Goal: Task Accomplishment & Management: Manage account settings

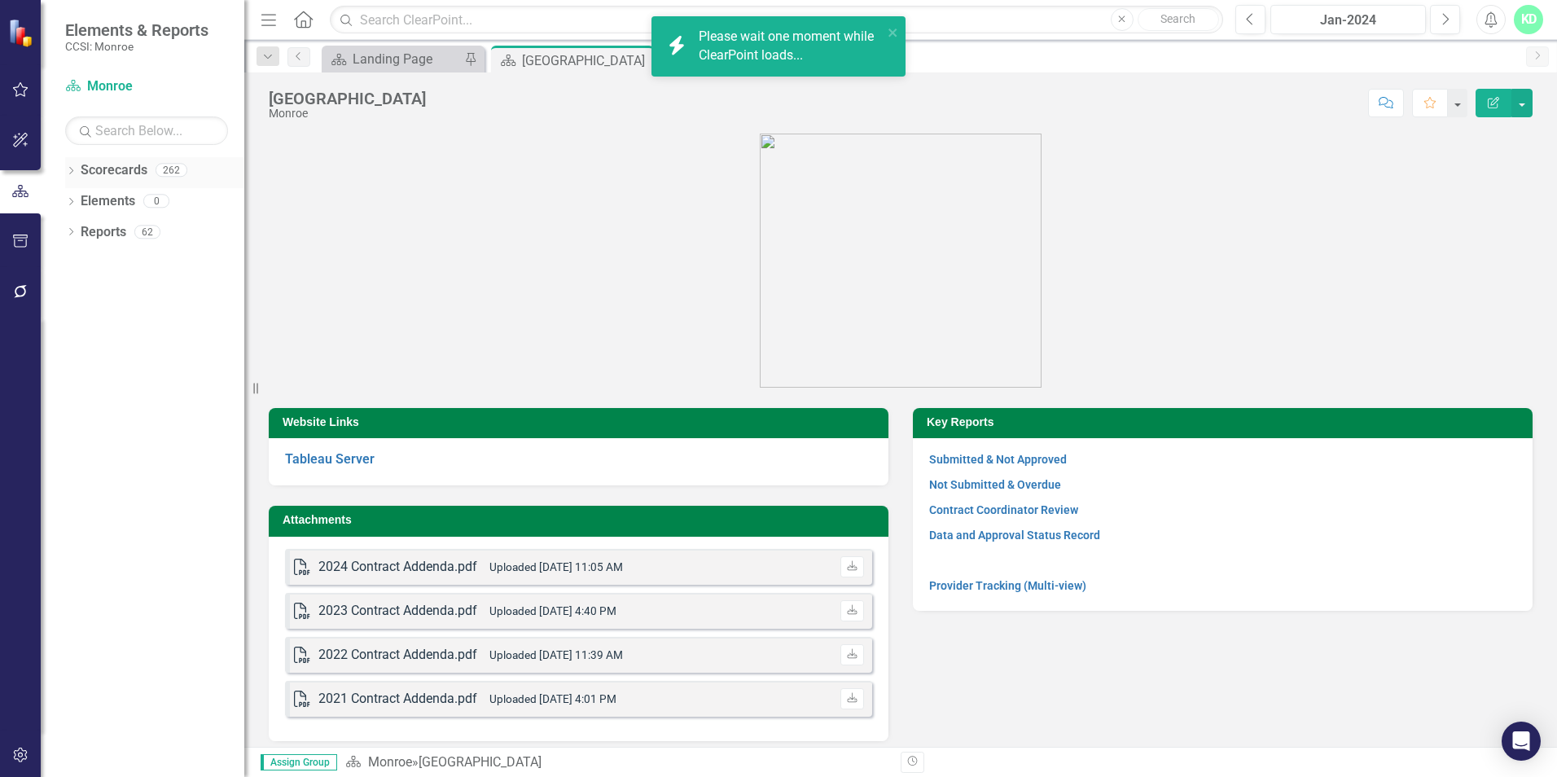
click at [69, 173] on icon "Dropdown" at bounding box center [70, 172] width 11 height 9
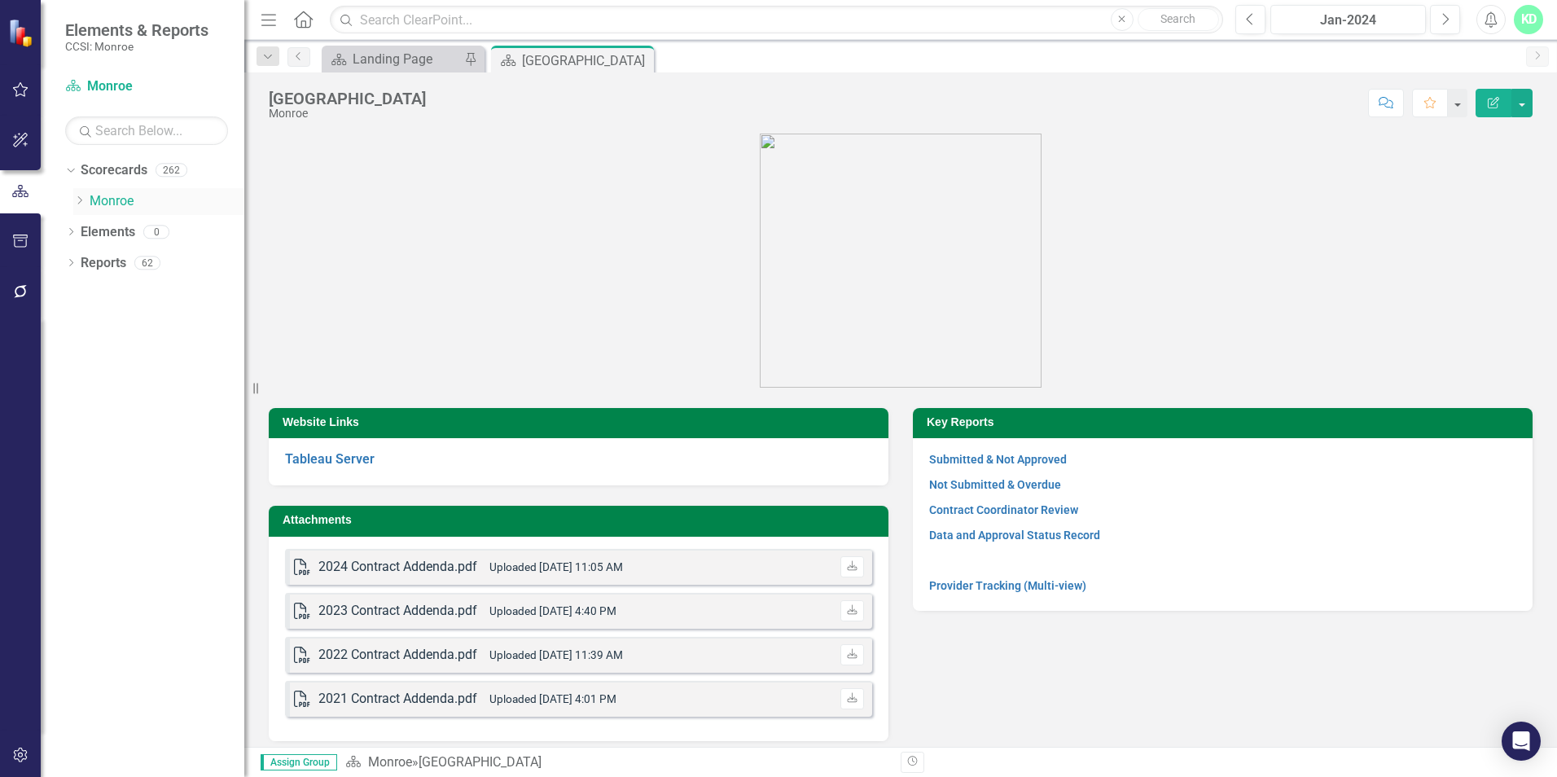
drag, startPoint x: 77, startPoint y: 204, endPoint x: 82, endPoint y: 211, distance: 8.7
click at [77, 204] on icon "Dropdown" at bounding box center [79, 200] width 12 height 10
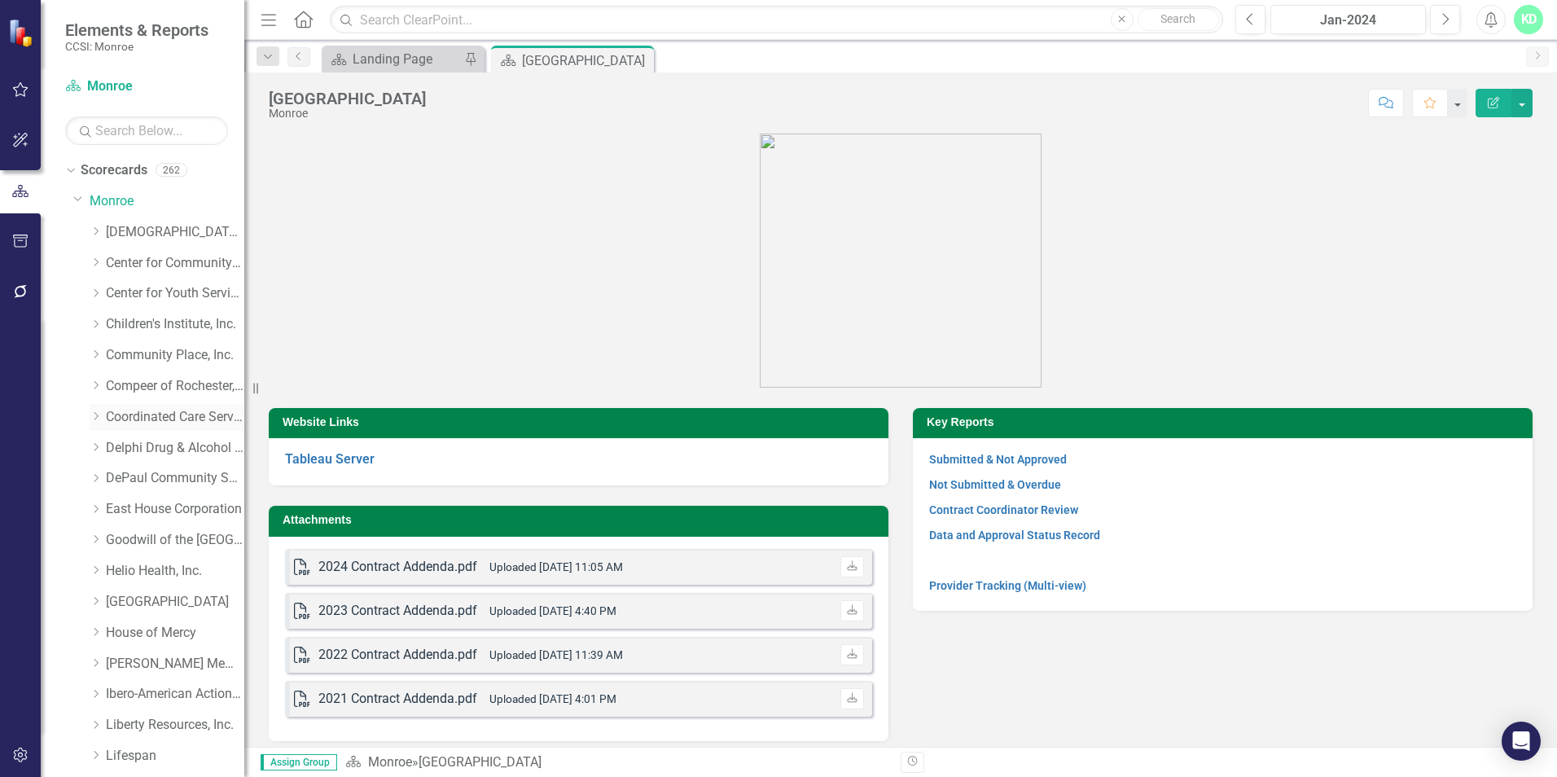
click at [94, 414] on icon "Dropdown" at bounding box center [96, 416] width 12 height 10
click at [150, 449] on link "Coordinated Care Services Inc. (MCOMH Internal)" at bounding box center [183, 448] width 122 height 19
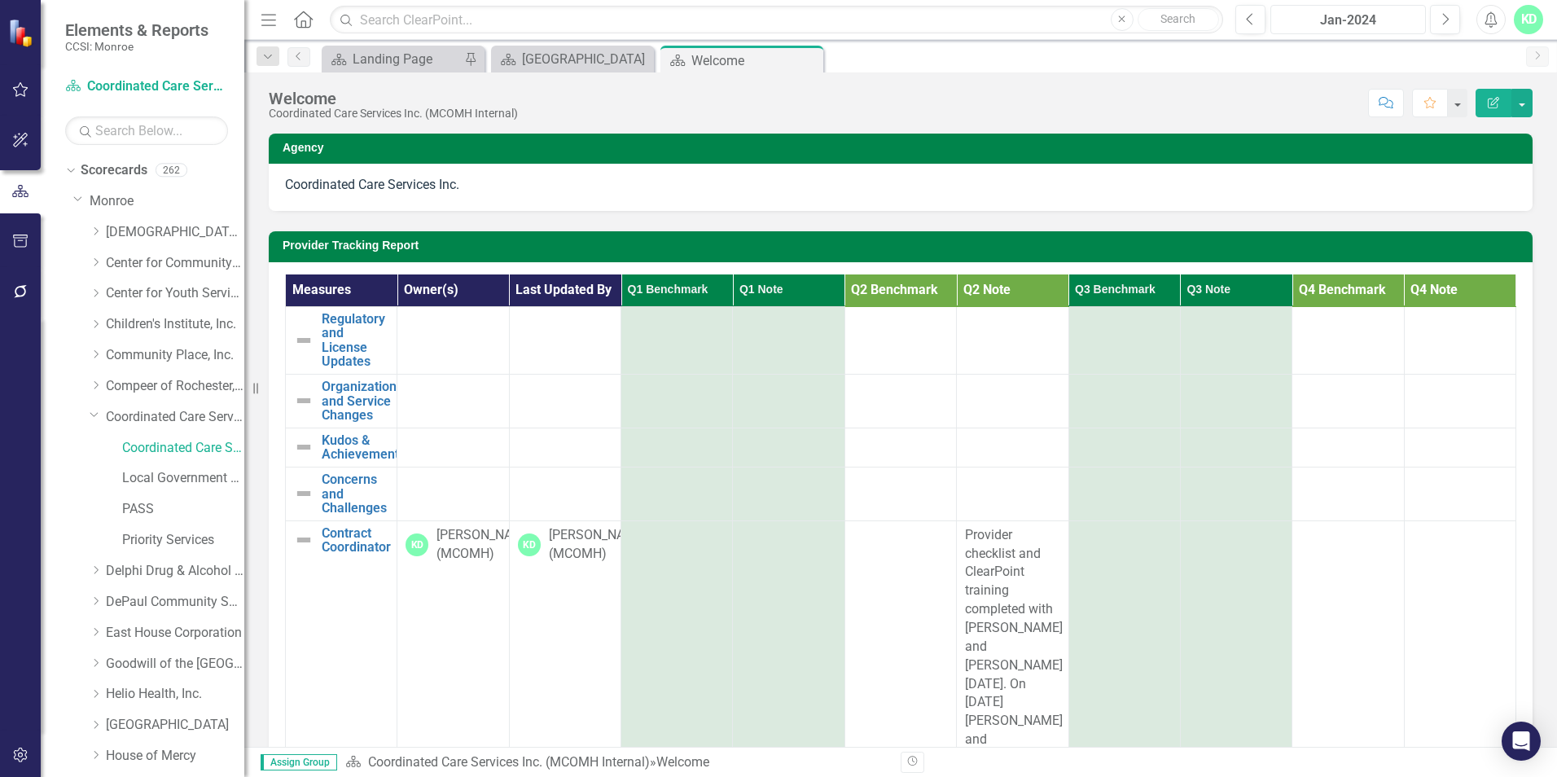
click at [1366, 30] on button "Jan-2024" at bounding box center [1348, 19] width 156 height 29
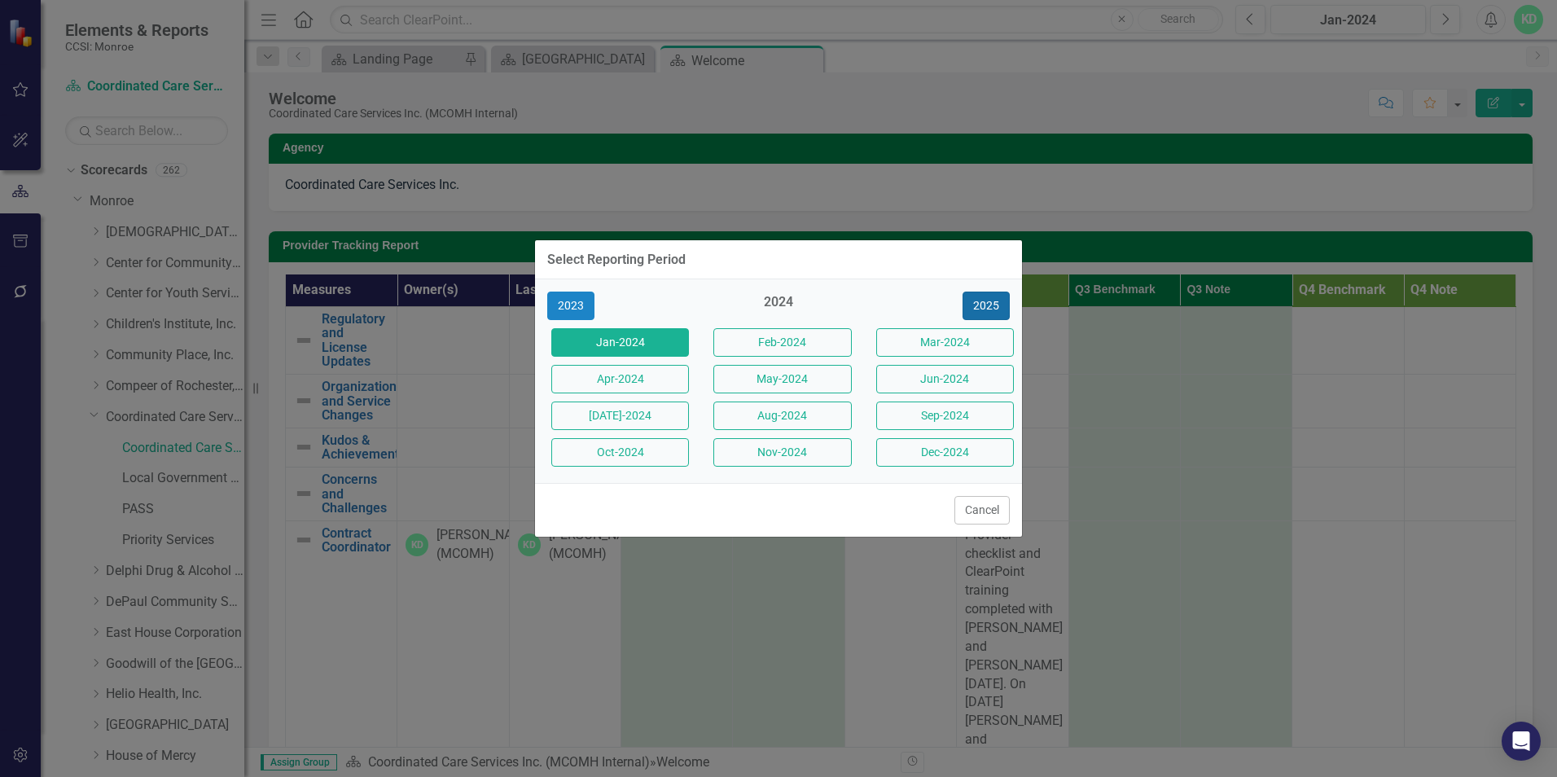
click at [993, 312] on button "2025" at bounding box center [986, 306] width 47 height 29
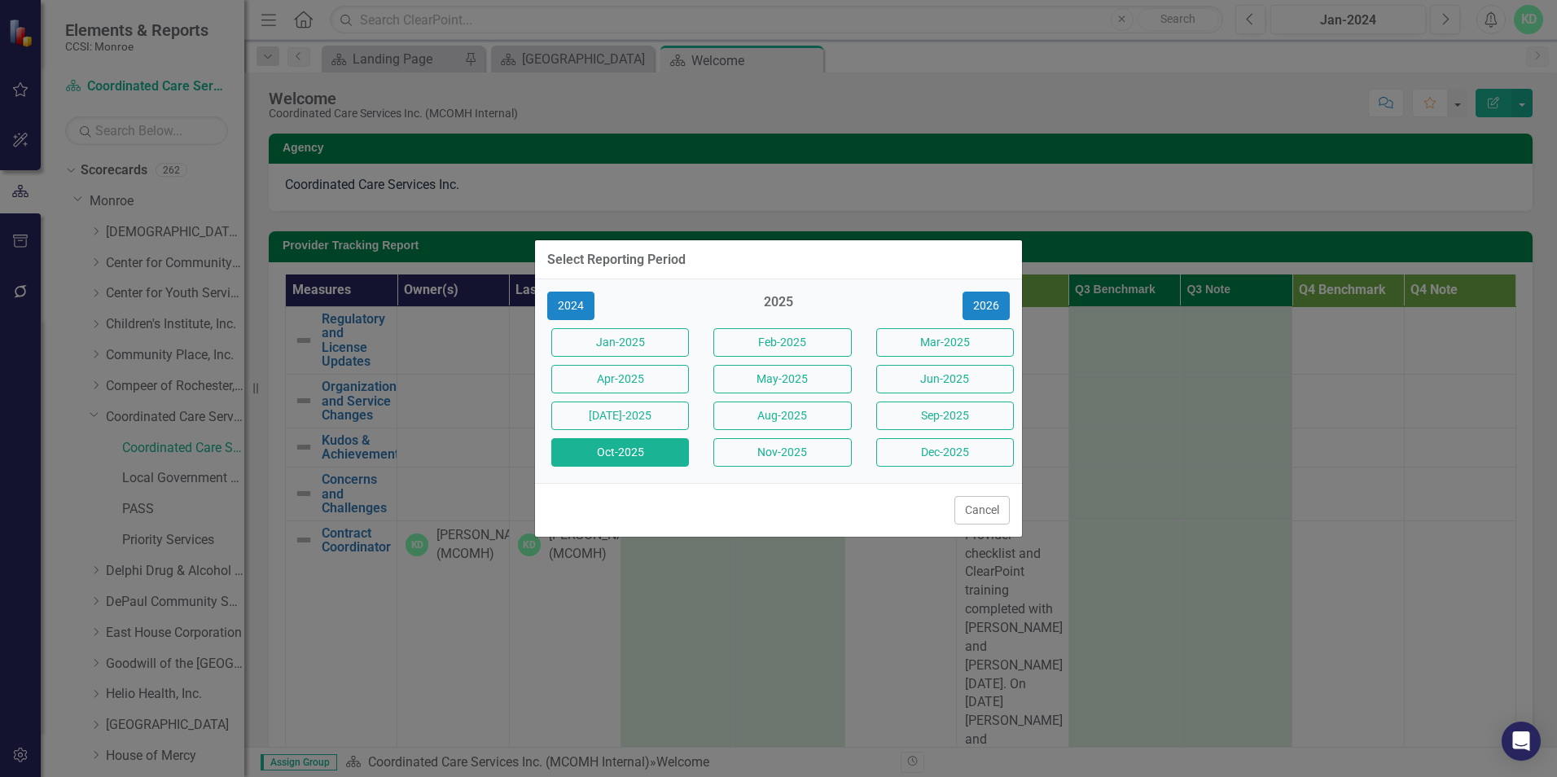
click at [629, 455] on button "Oct-2025" at bounding box center [620, 452] width 138 height 29
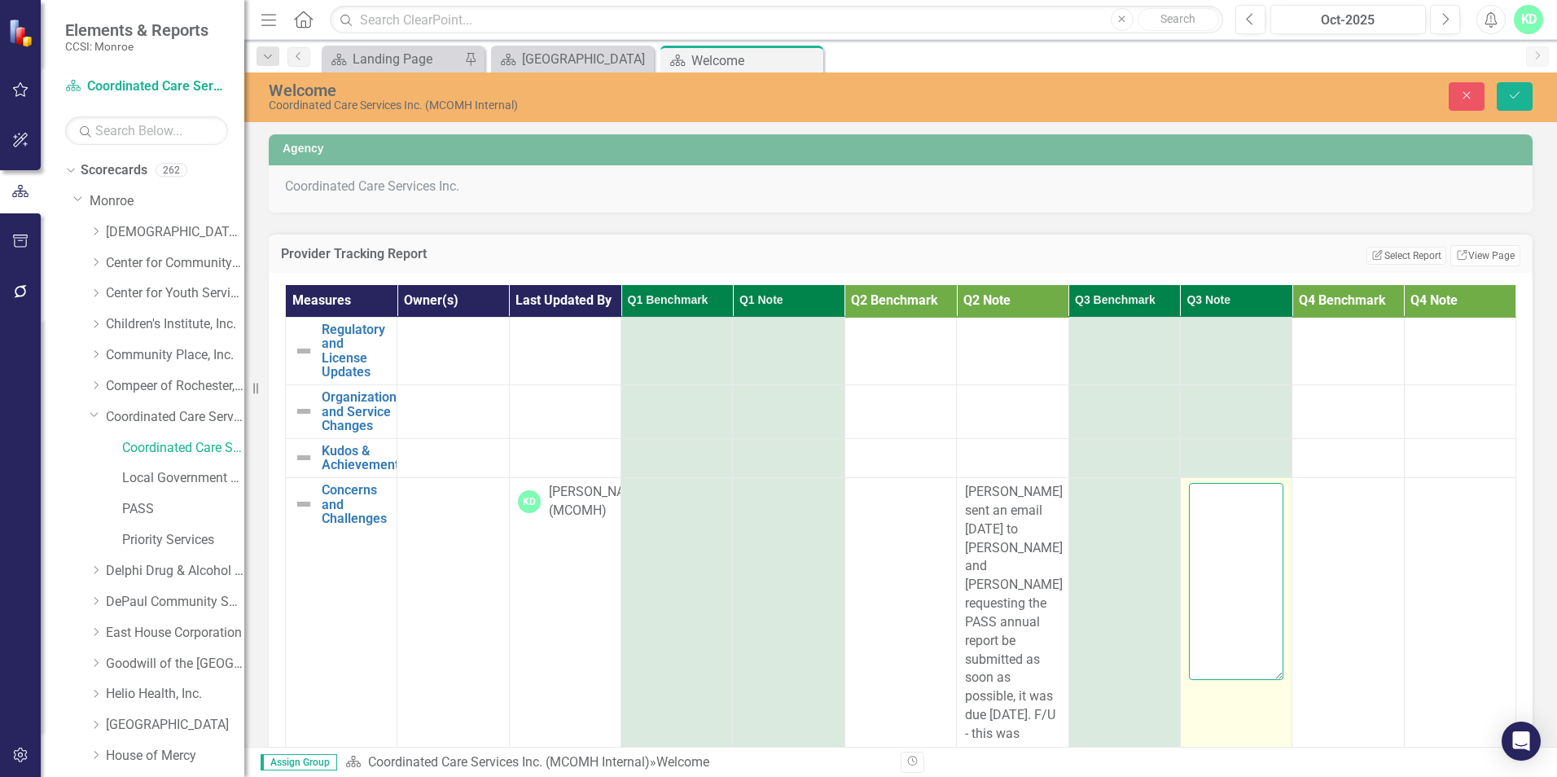
click at [1214, 502] on textarea at bounding box center [1236, 581] width 94 height 197
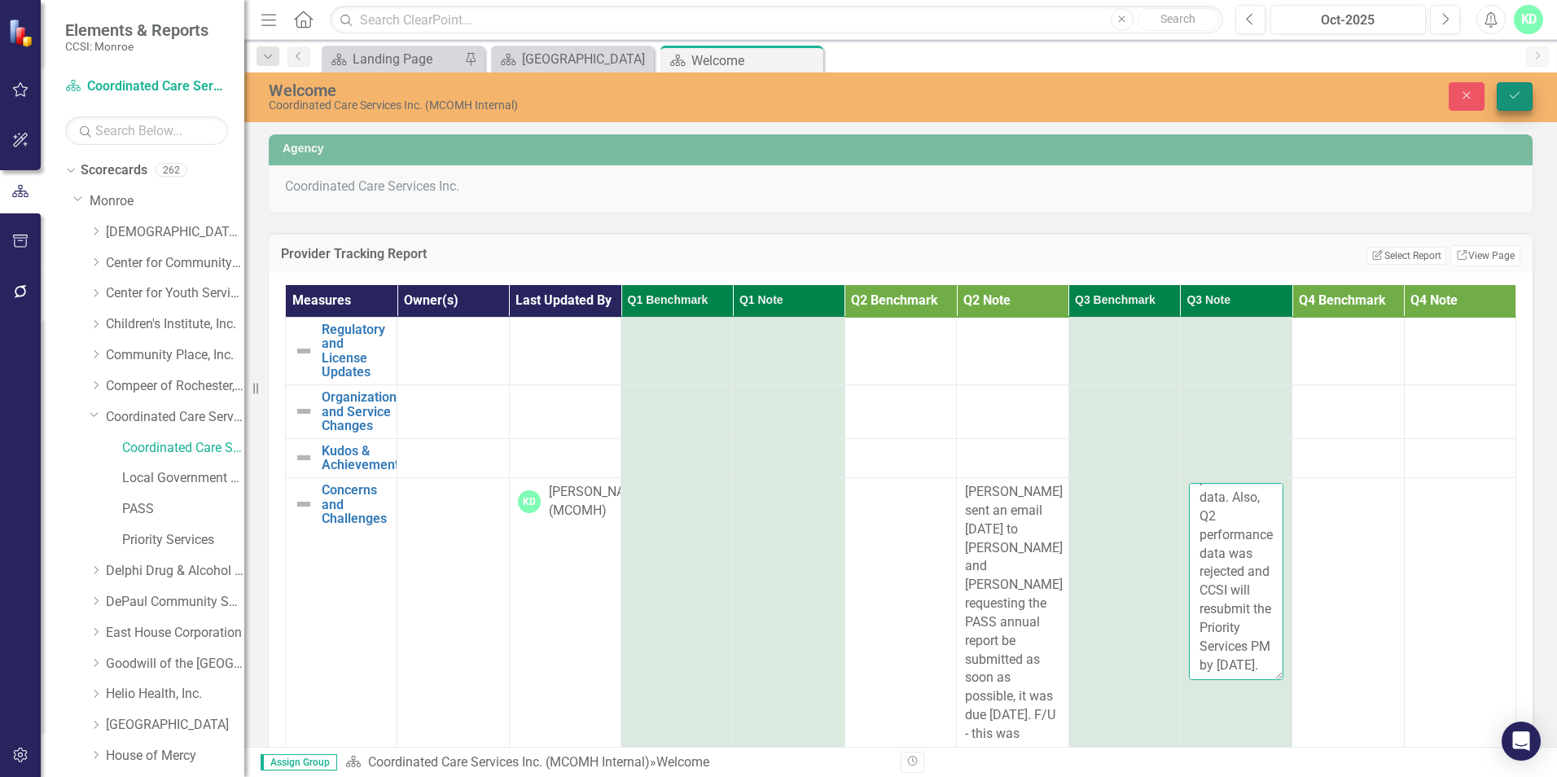
type textarea "Performance Measure tracker had some minor modifications for Q3 and Q4 based on…"
click at [1508, 93] on icon "Save" at bounding box center [1514, 95] width 15 height 11
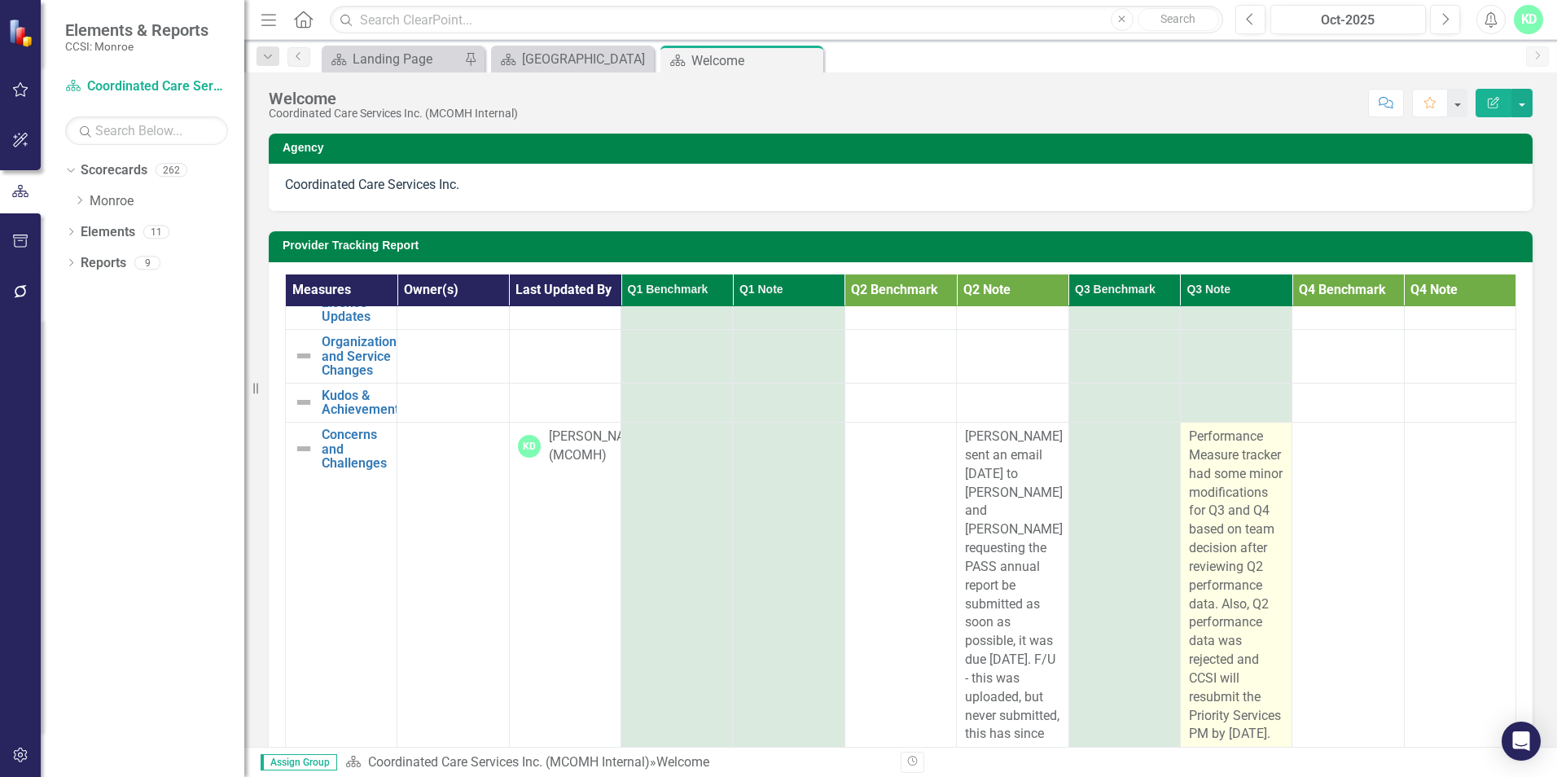
scroll to position [81, 0]
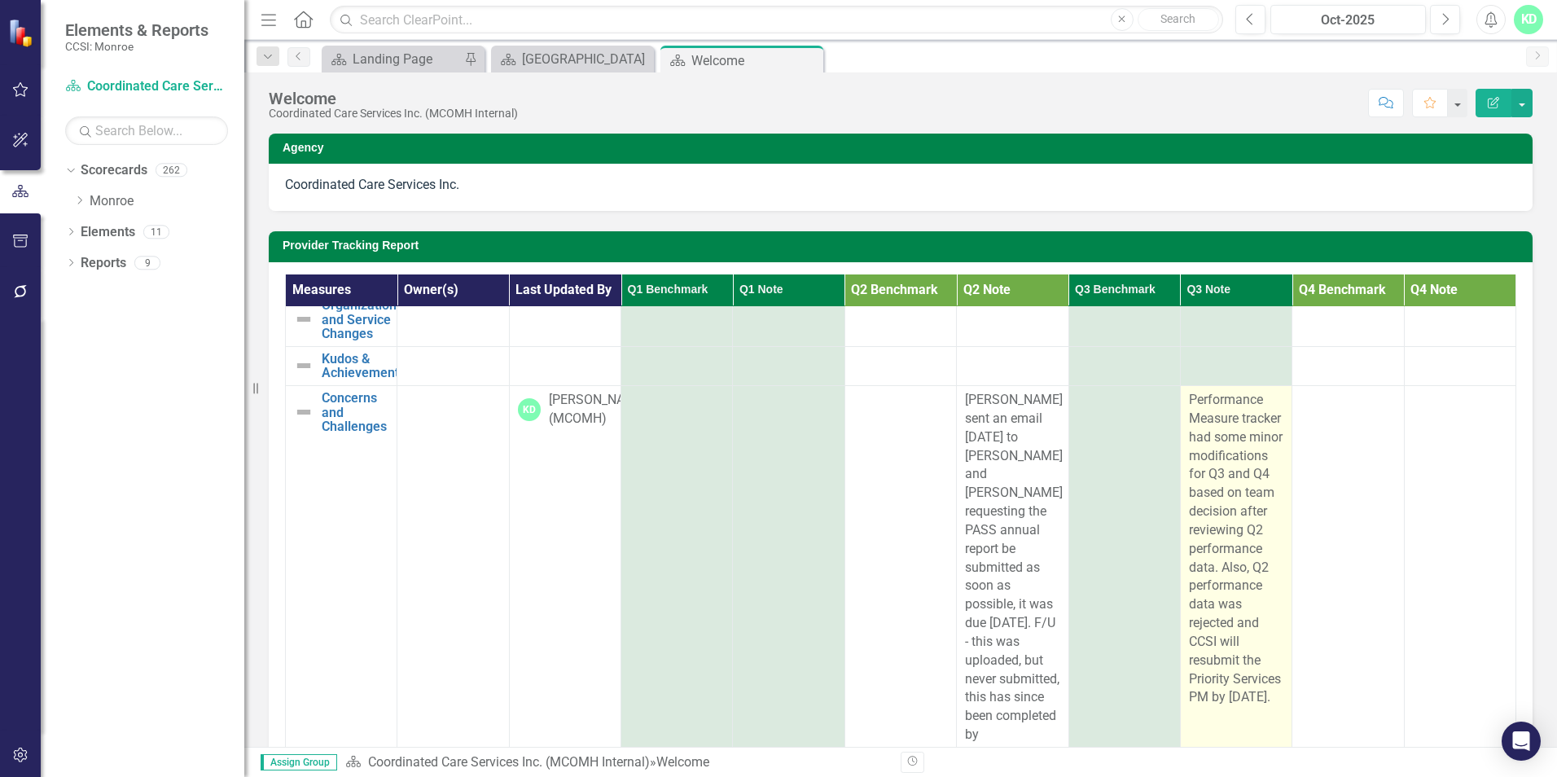
click at [1235, 456] on span "Performance Measure tracker had some minor modifications for Q3 and Q4 based on…" at bounding box center [1236, 549] width 94 height 314
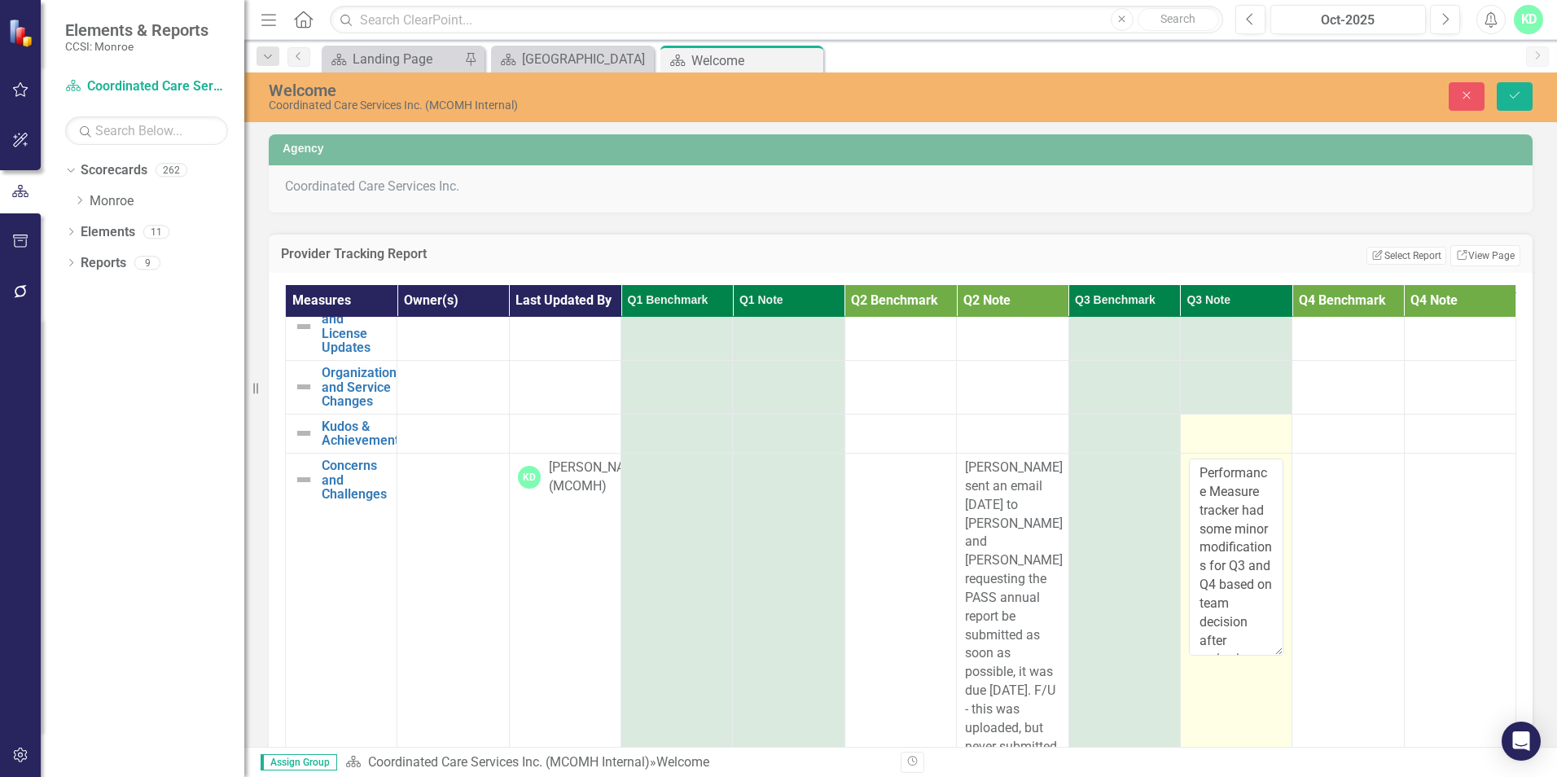
scroll to position [0, 0]
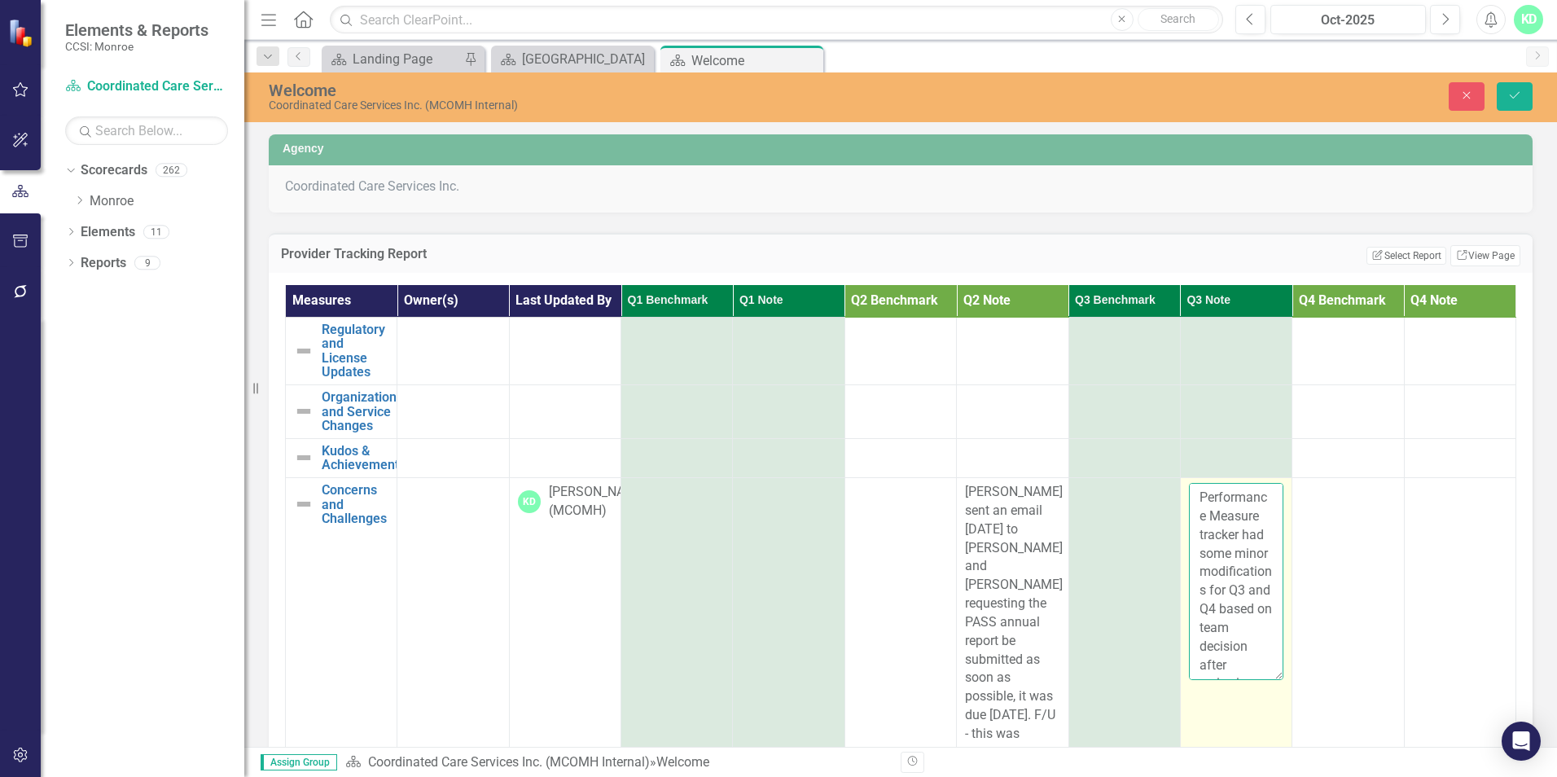
click at [1231, 555] on textarea "Performance Measure tracker had some minor modifications for Q3 and Q4 based on…" at bounding box center [1236, 581] width 94 height 197
type textarea "Performance Measure tracker for Priority Services had some minor modifications …"
click at [1520, 99] on icon "Save" at bounding box center [1514, 95] width 15 height 11
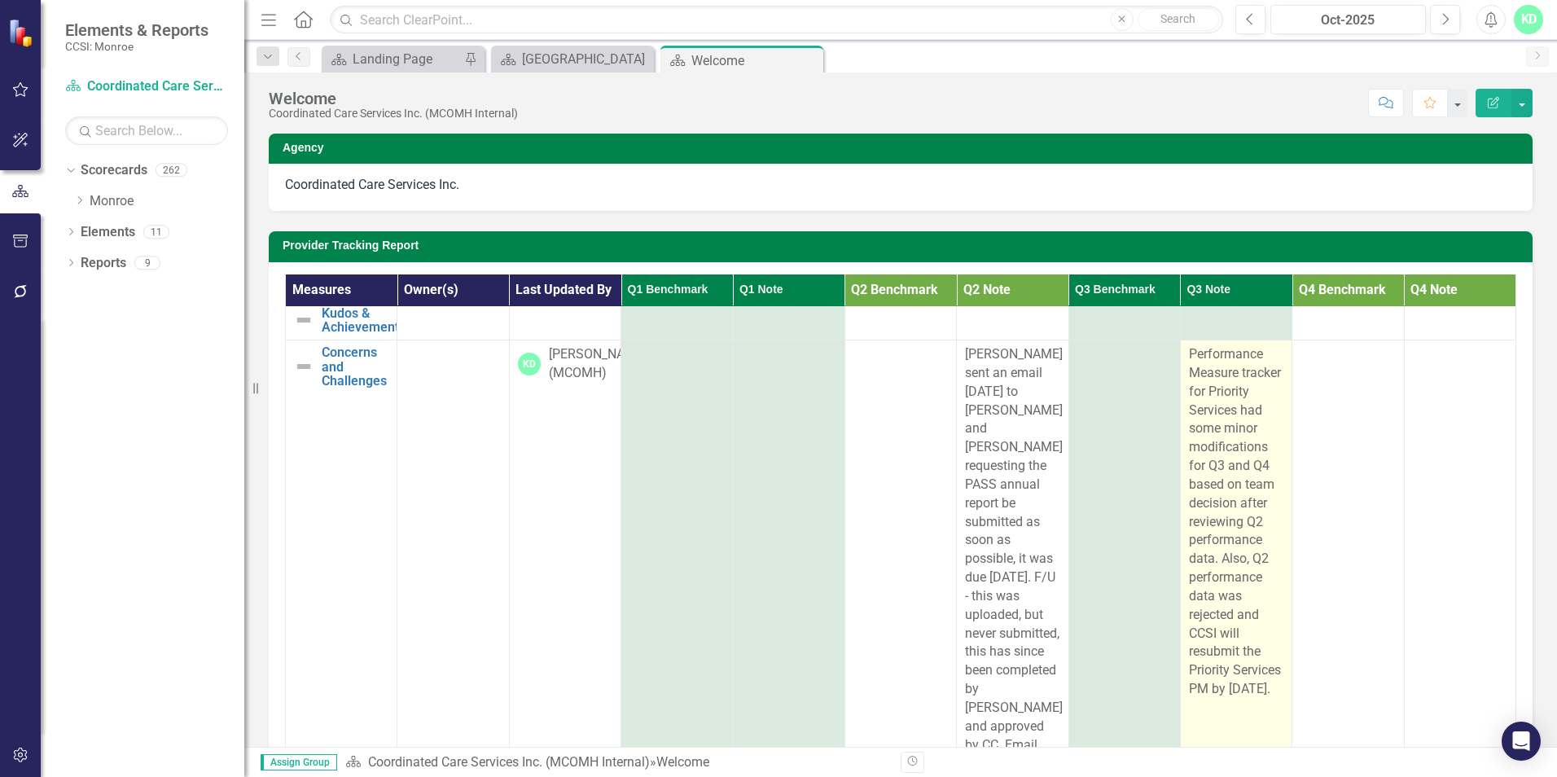
scroll to position [163, 0]
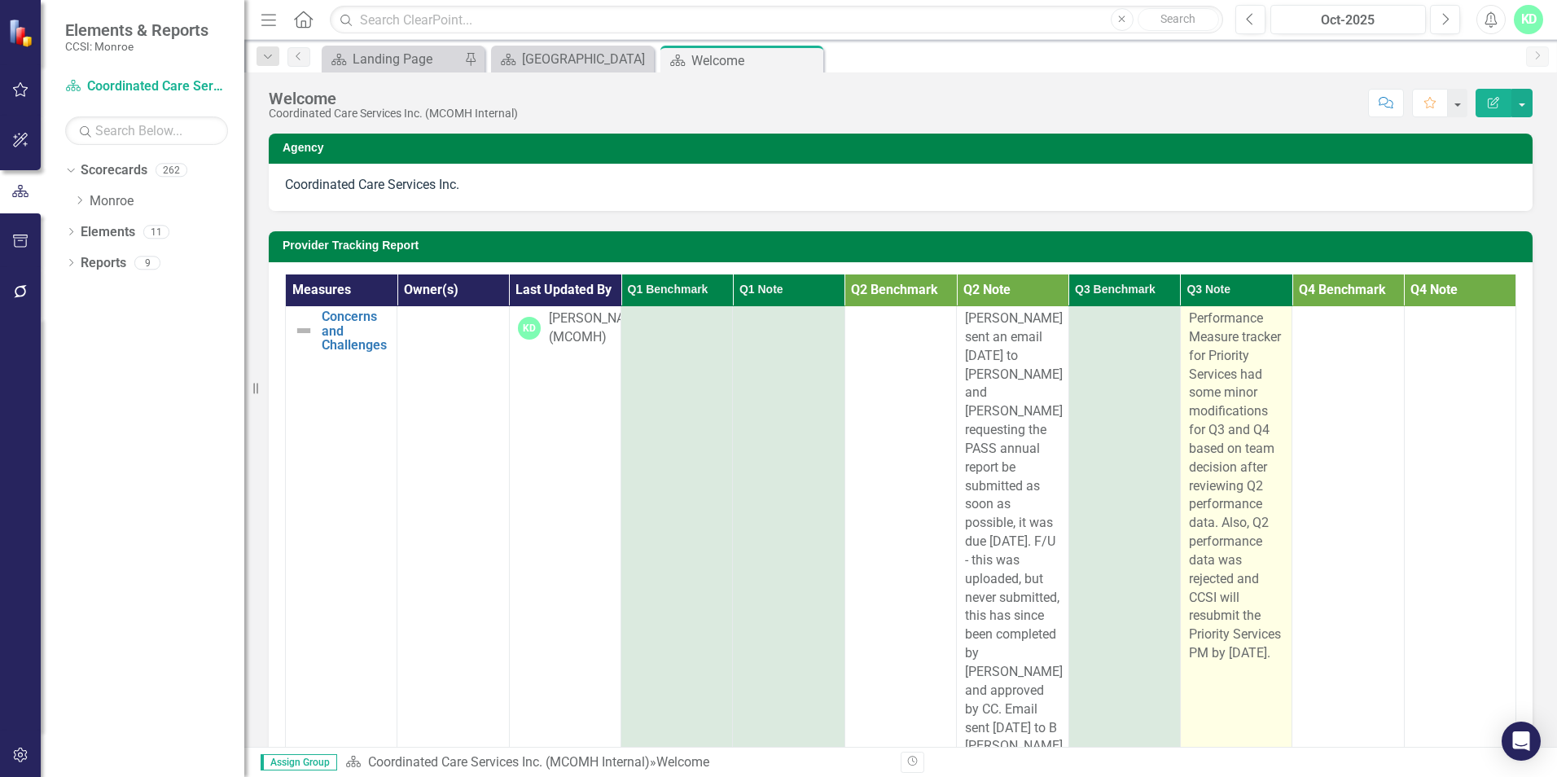
click at [1214, 660] on span "Performance Measure tracker for Priority Services had some minor modifications …" at bounding box center [1235, 485] width 92 height 350
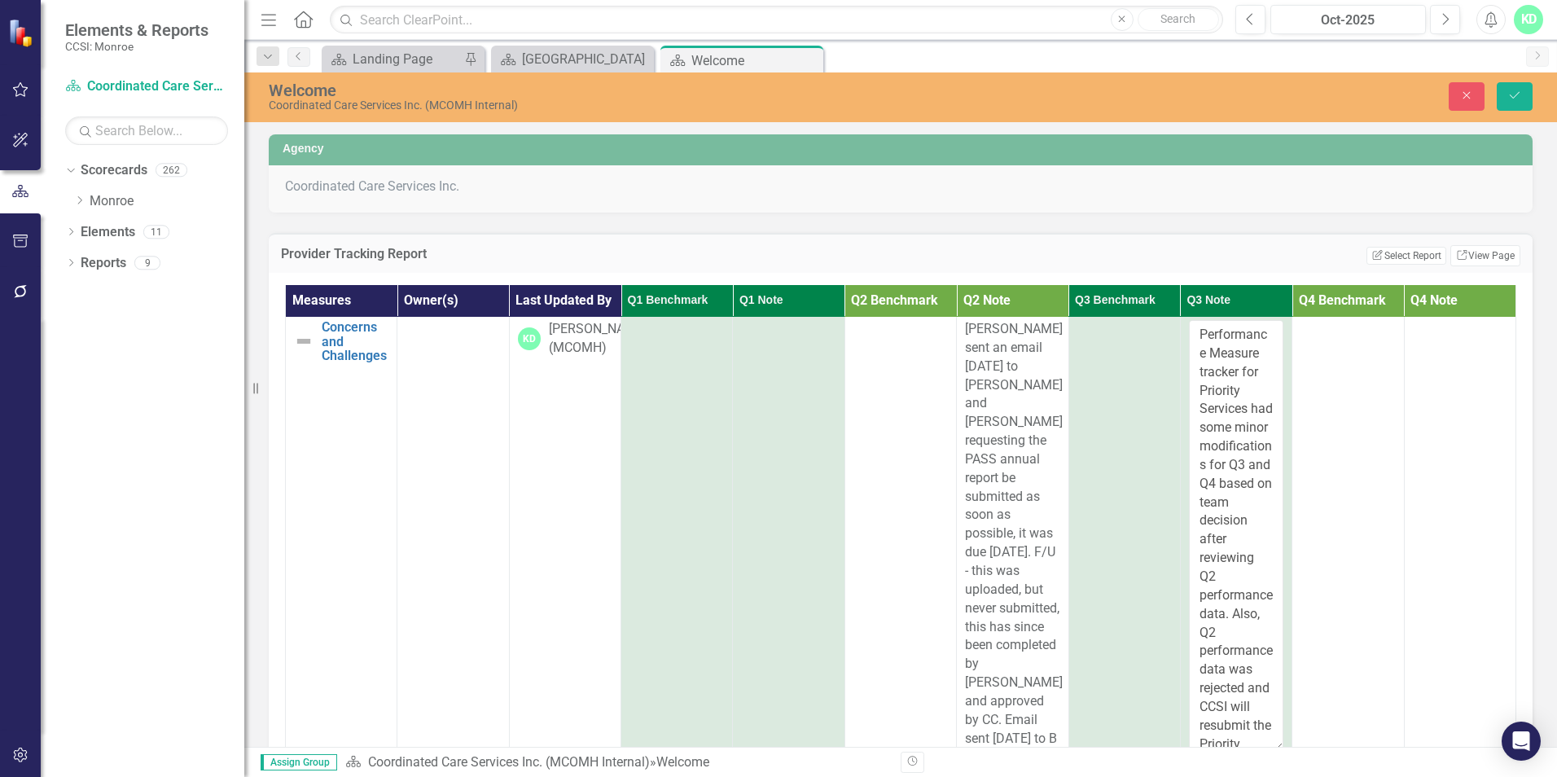
drag, startPoint x: 1257, startPoint y: 511, endPoint x: 1280, endPoint y: 750, distance: 239.7
click at [1280, 750] on div "Menu Home Search Close Search Previous Oct-2025 Next Alerts KD User Edit Profil…" at bounding box center [900, 388] width 1313 height 777
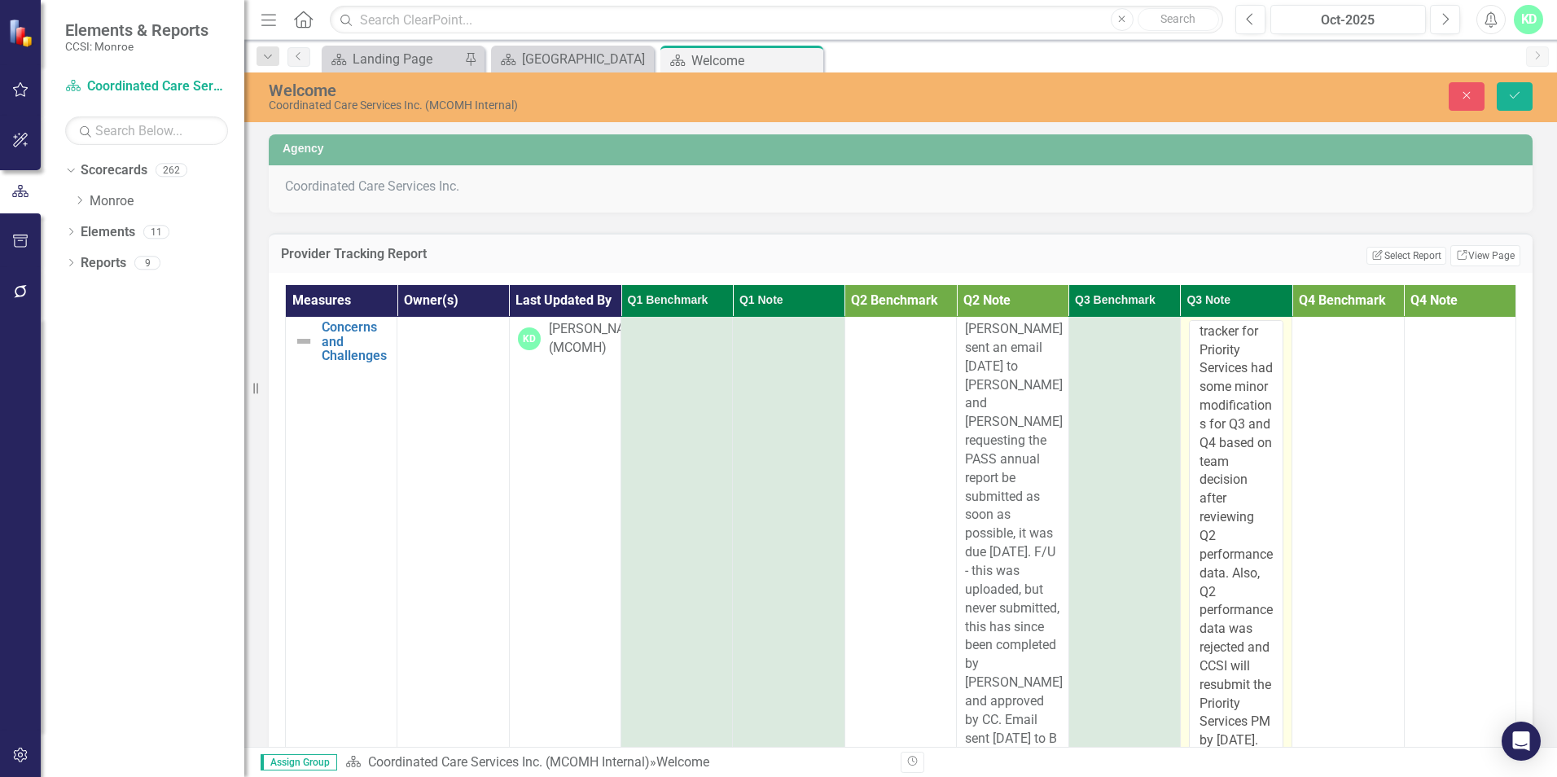
scroll to position [190, 0]
click at [1243, 735] on textarea "Performance Measure tracker for Priority Services had some minor modifications …" at bounding box center [1236, 538] width 94 height 436
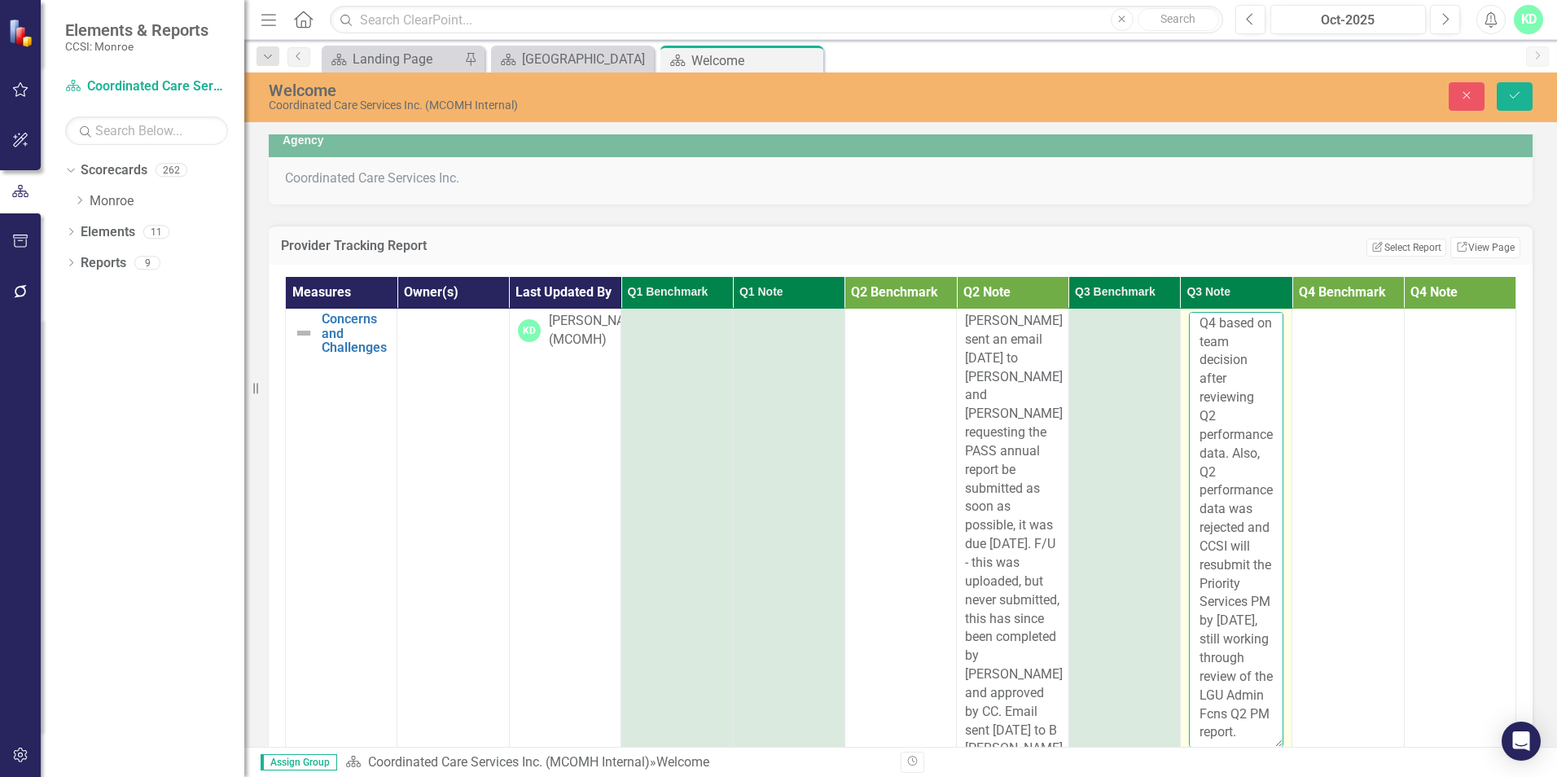
scroll to position [350, 0]
type textarea "Performance Measure tracker for Priority Services had some minor modifications …"
click at [1520, 100] on icon "Save" at bounding box center [1514, 95] width 15 height 11
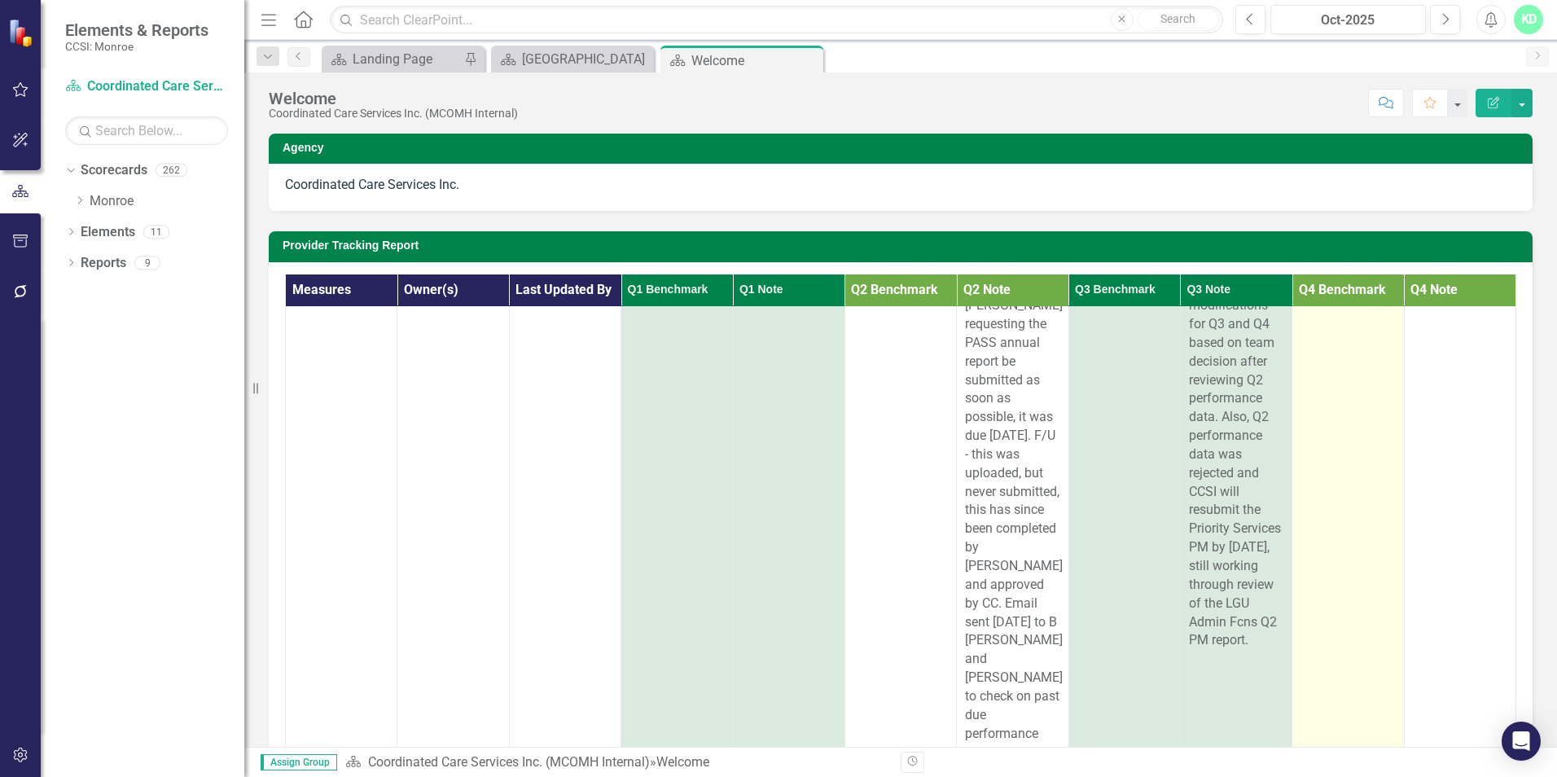
scroll to position [275, 0]
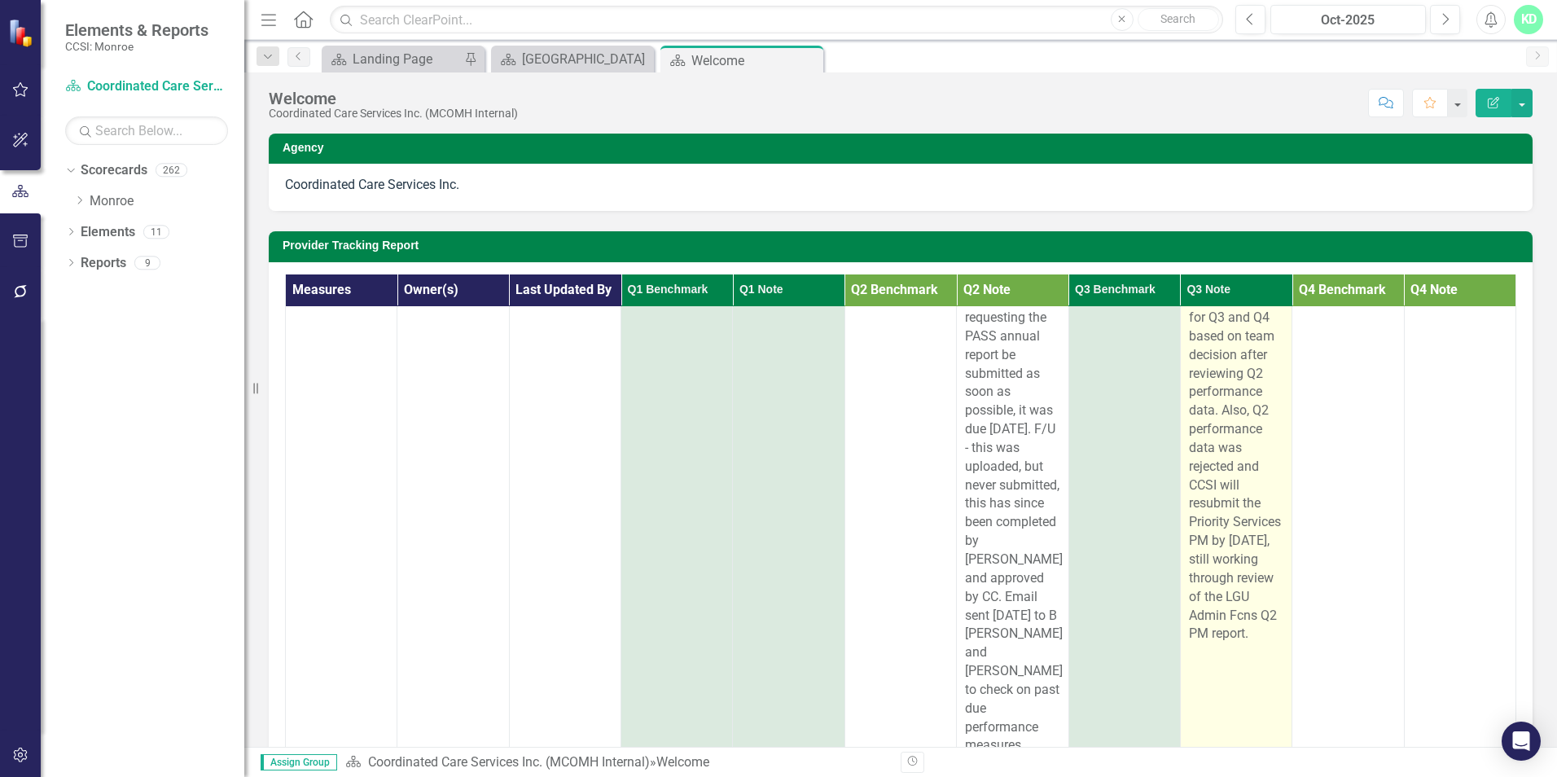
click at [1220, 473] on span "Performance Measure tracker for Priority Services had some minor modifications …" at bounding box center [1235, 419] width 92 height 443
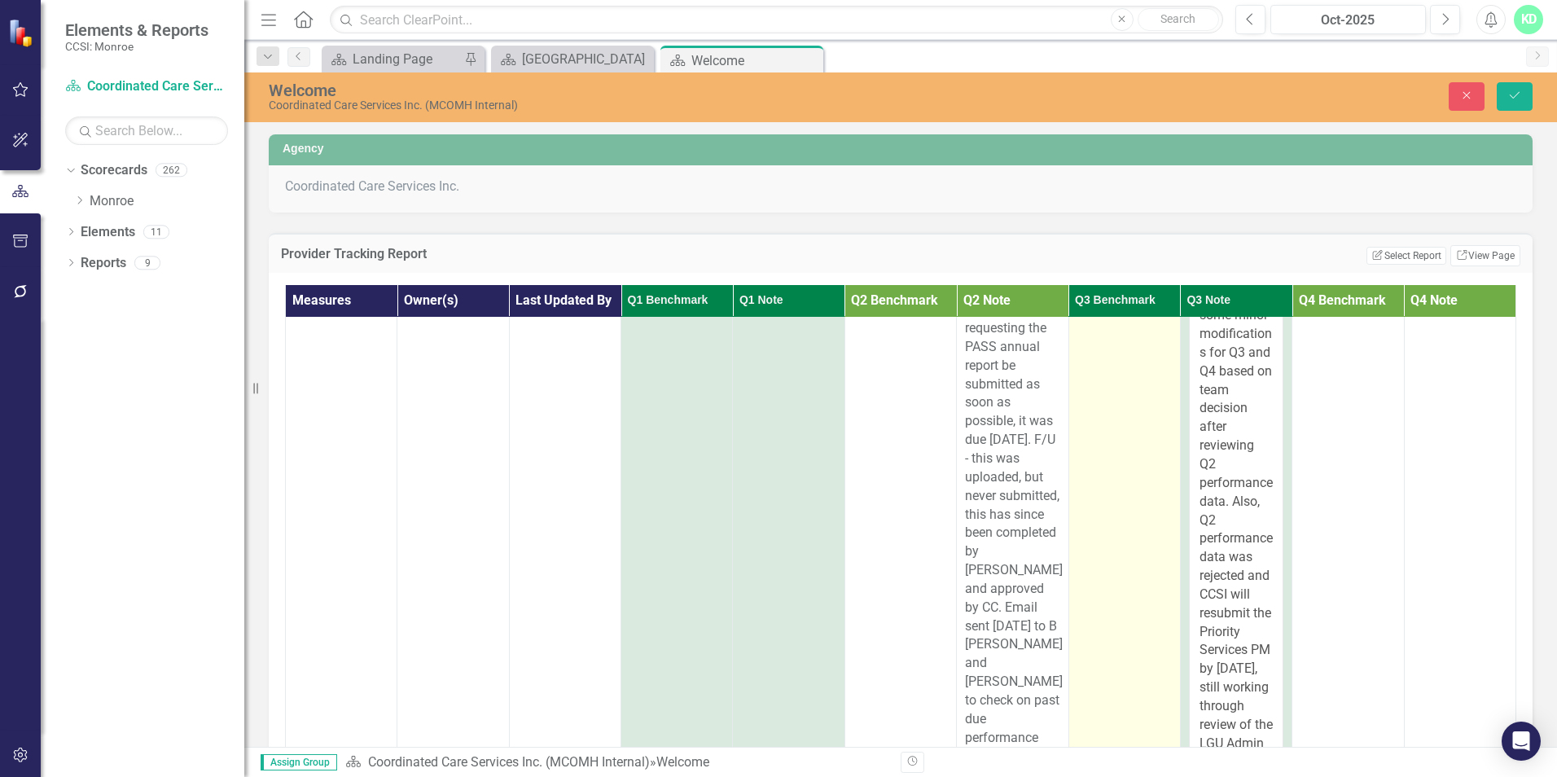
drag, startPoint x: 1260, startPoint y: 401, endPoint x: 1161, endPoint y: 535, distance: 166.0
click at [1349, 776] on html "Elements & Reports CCSI: Monroe Scorecard Coordinated Care Services Inc. (MCOMH…" at bounding box center [778, 388] width 1557 height 777
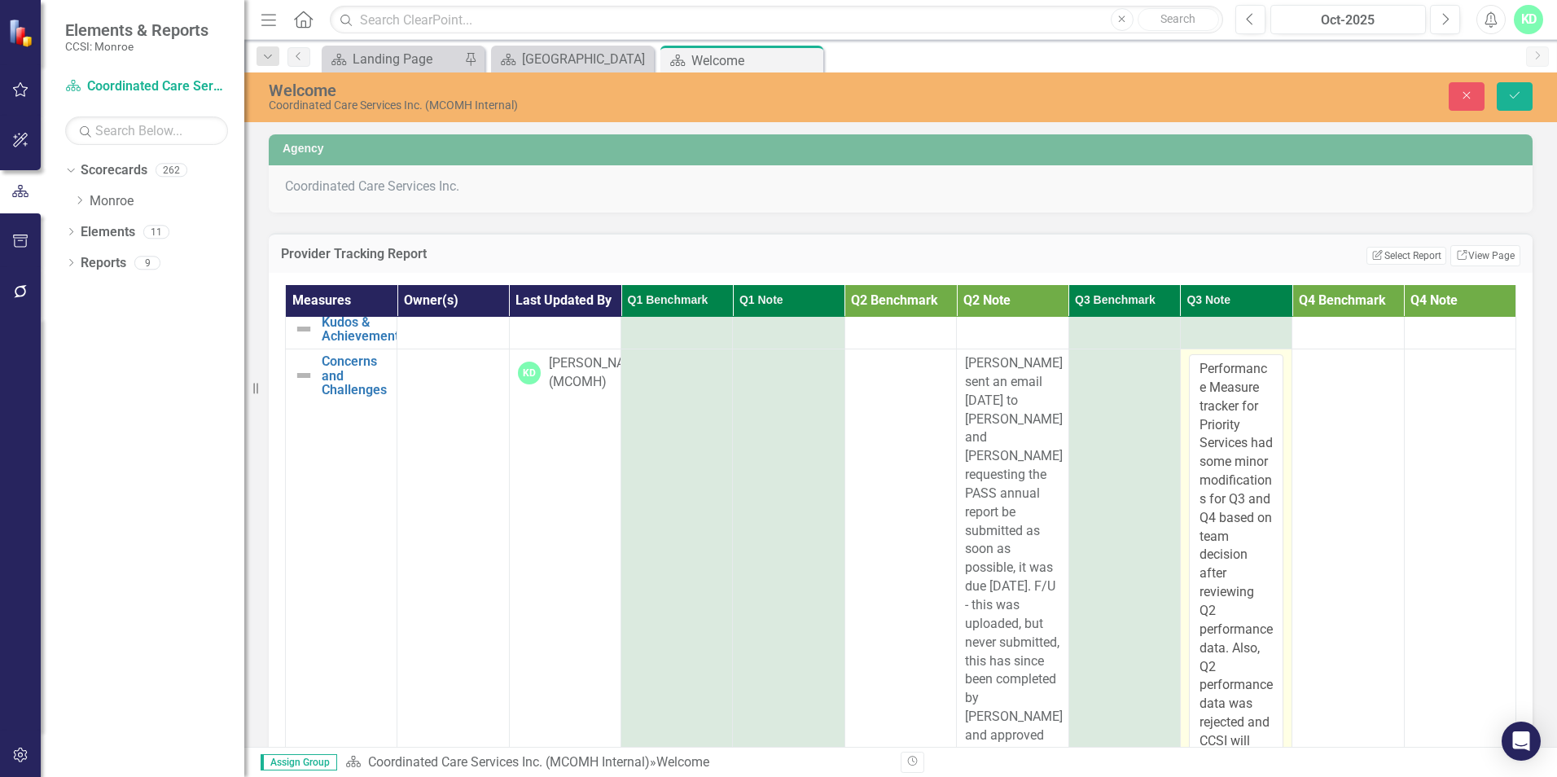
scroll to position [112, 0]
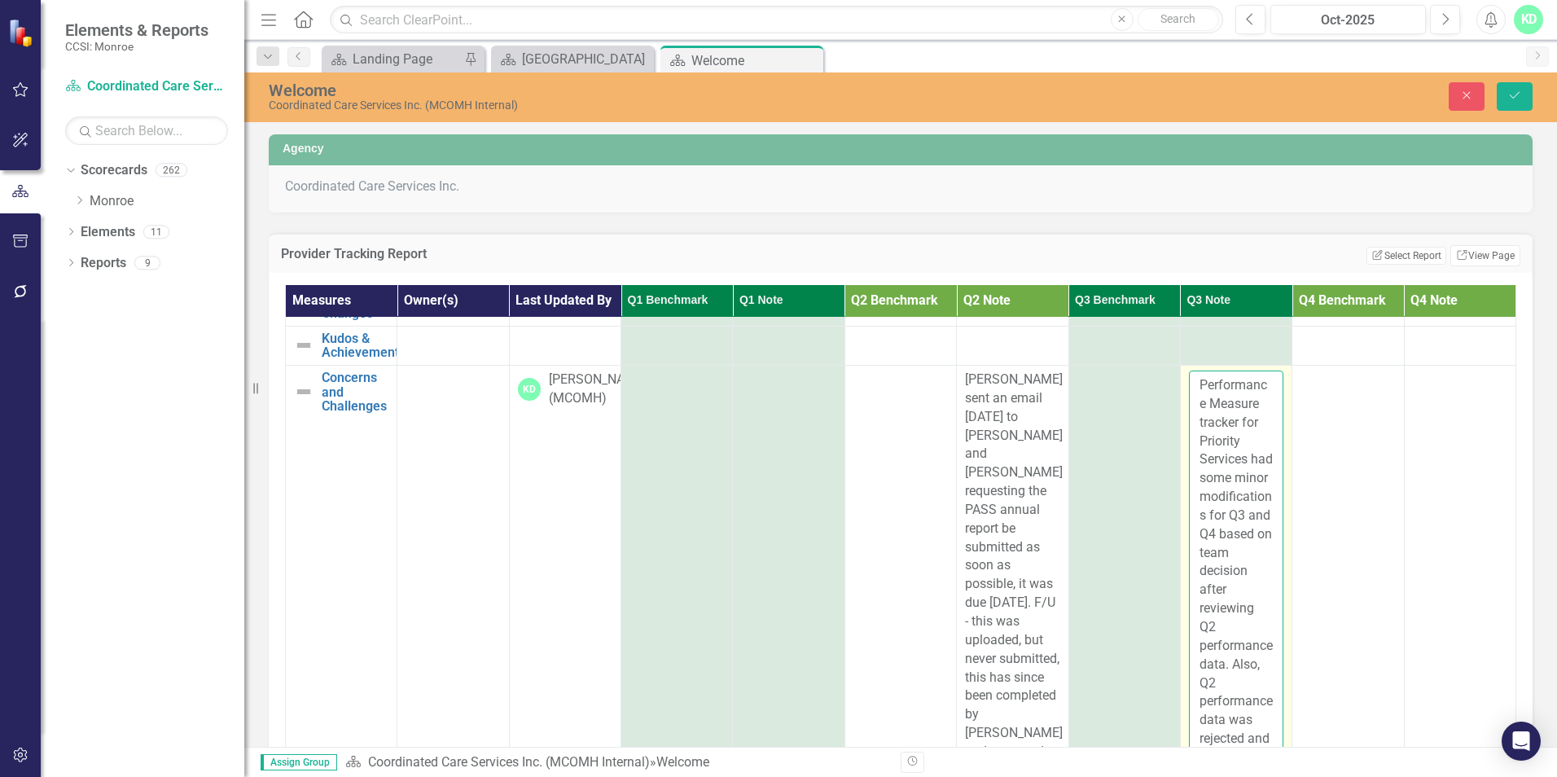
drag, startPoint x: 1229, startPoint y: 533, endPoint x: 1176, endPoint y: 520, distance: 54.5
click at [1189, 520] on textarea "Performance Measure tracker for Priority Services had some minor modifications …" at bounding box center [1236, 668] width 94 height 594
click at [1230, 702] on textarea "Performance Measure tracker for Priority Services was slightly modified based o…" at bounding box center [1236, 668] width 94 height 594
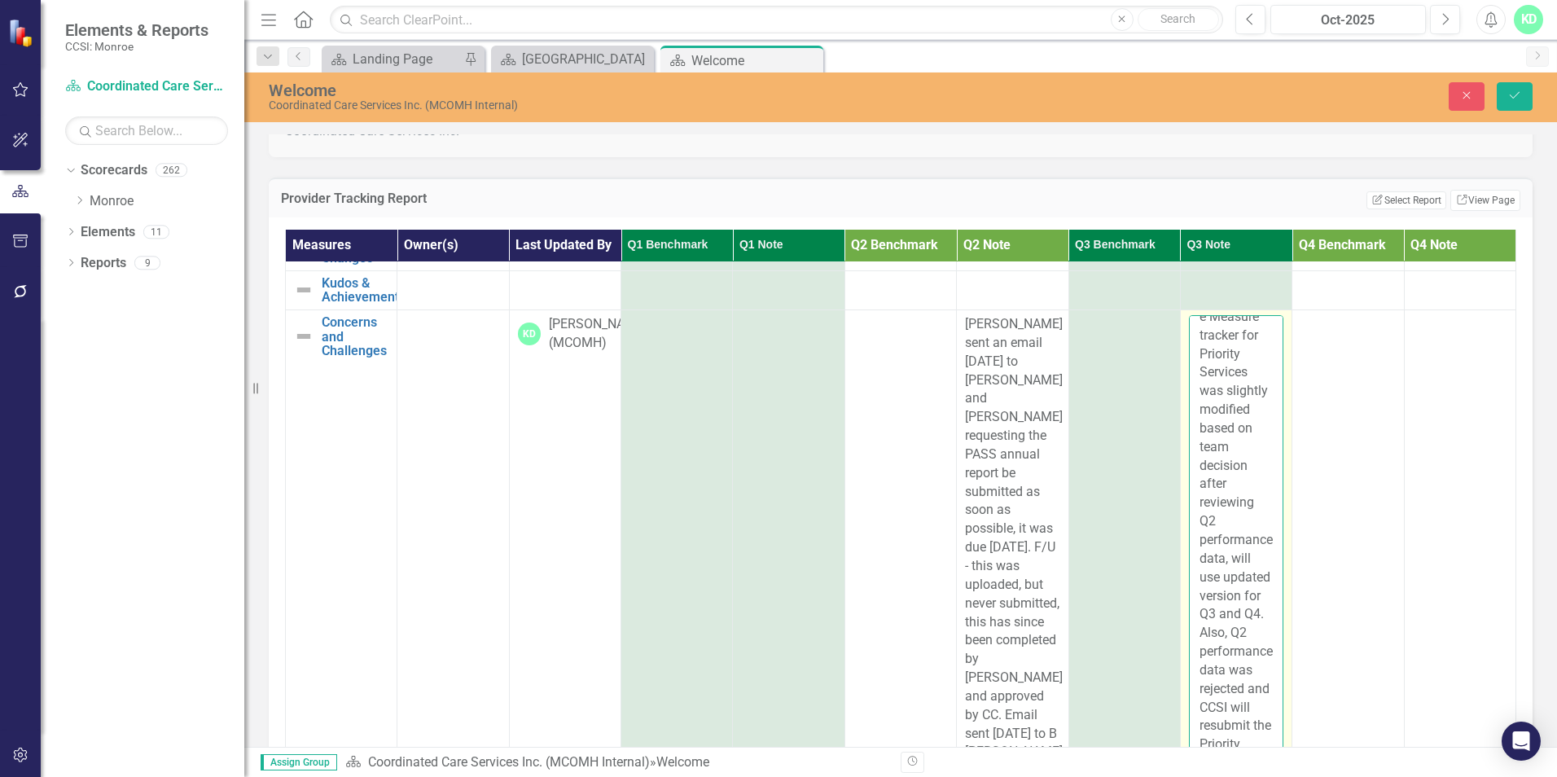
scroll to position [175, 0]
click at [1243, 713] on textarea "Performance Measure tracker for Priority Services was slightly modified based o…" at bounding box center [1236, 612] width 94 height 594
click at [1226, 578] on textarea "Performance Measure tracker for Priority Services was slightly modified based o…" at bounding box center [1236, 612] width 94 height 594
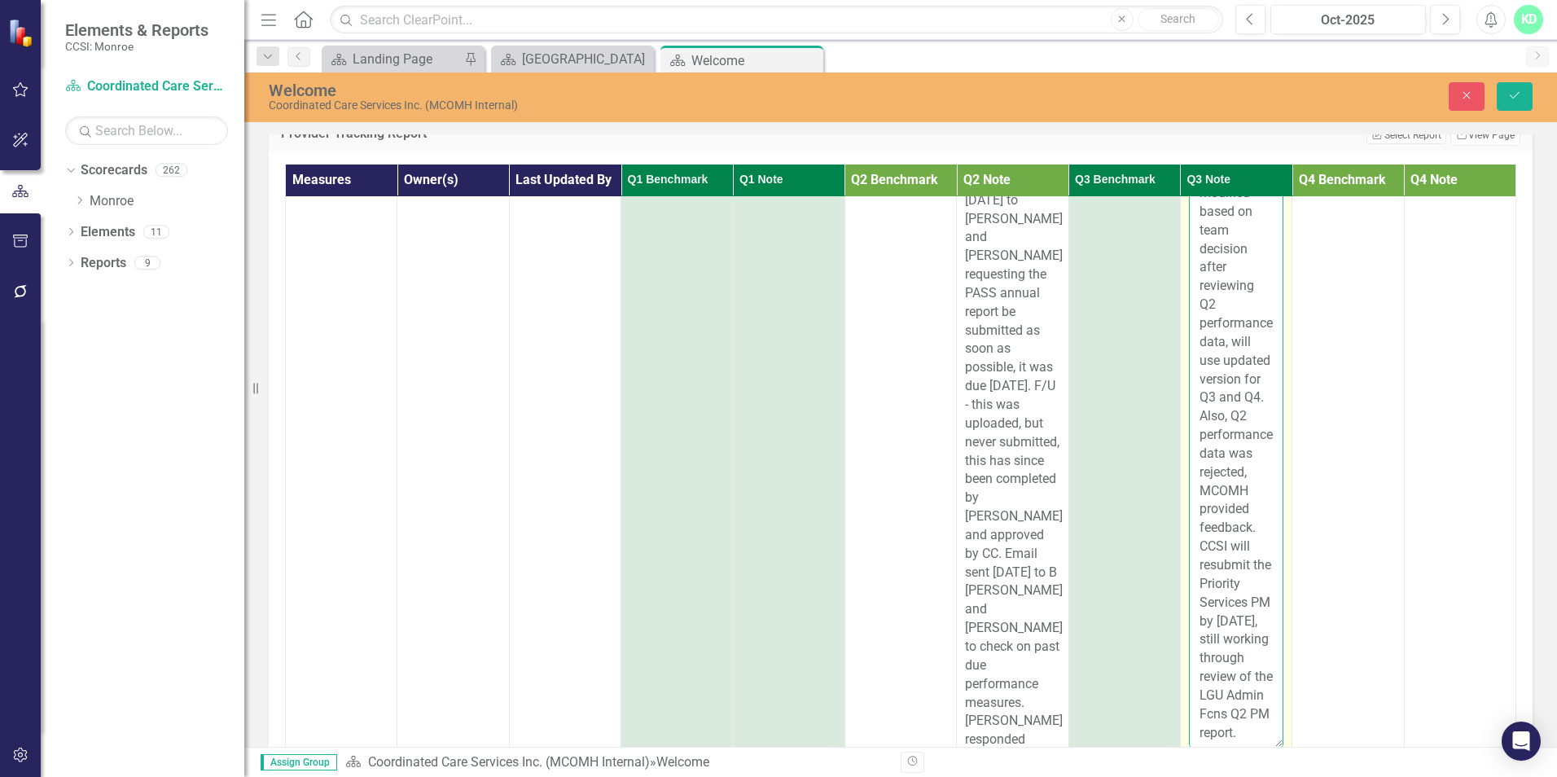
scroll to position [285, 0]
click at [1219, 643] on textarea "Performance Measure tracker for Priority Services was slightly modified based o…" at bounding box center [1236, 451] width 94 height 594
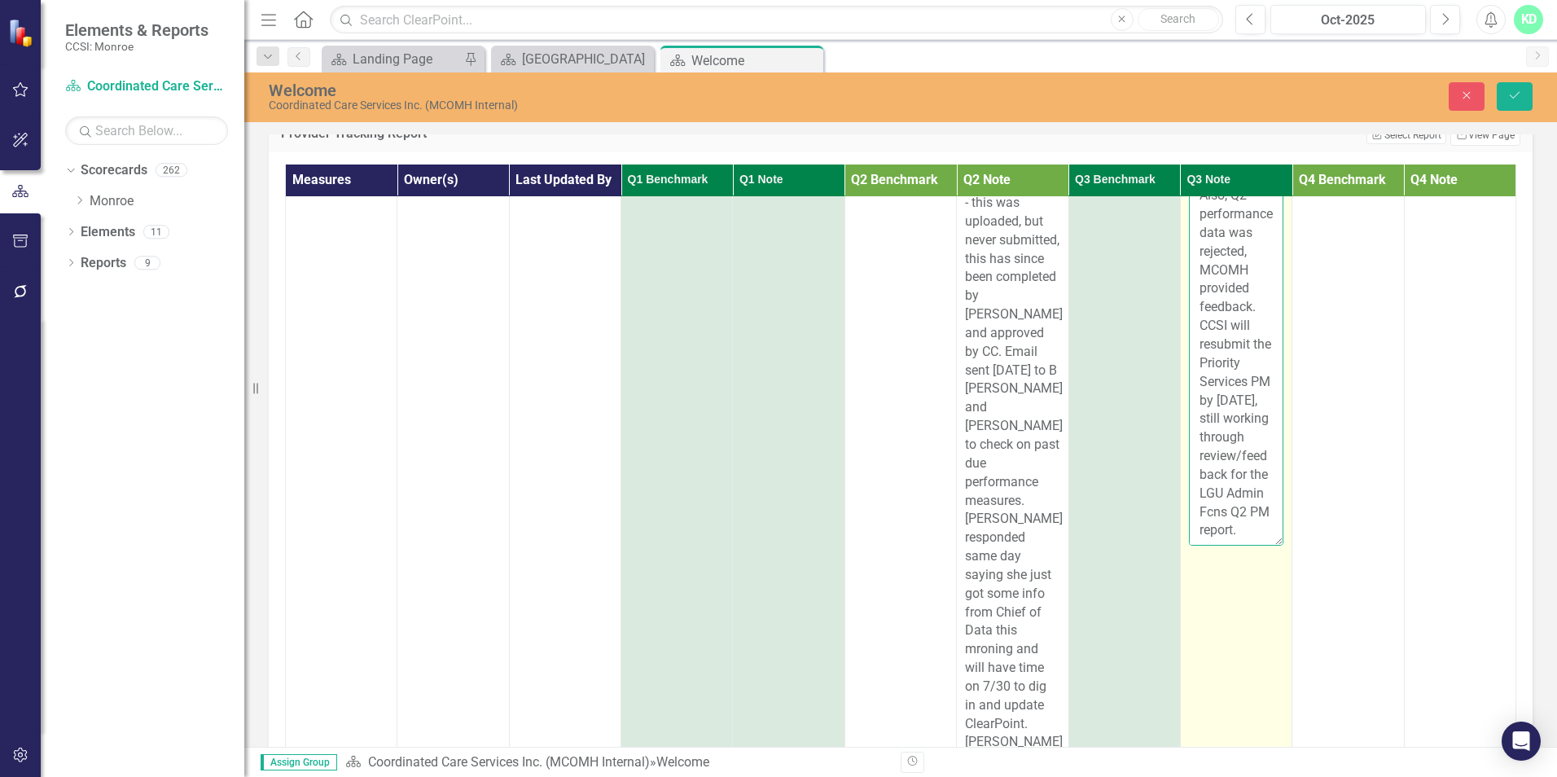
scroll to position [453, 0]
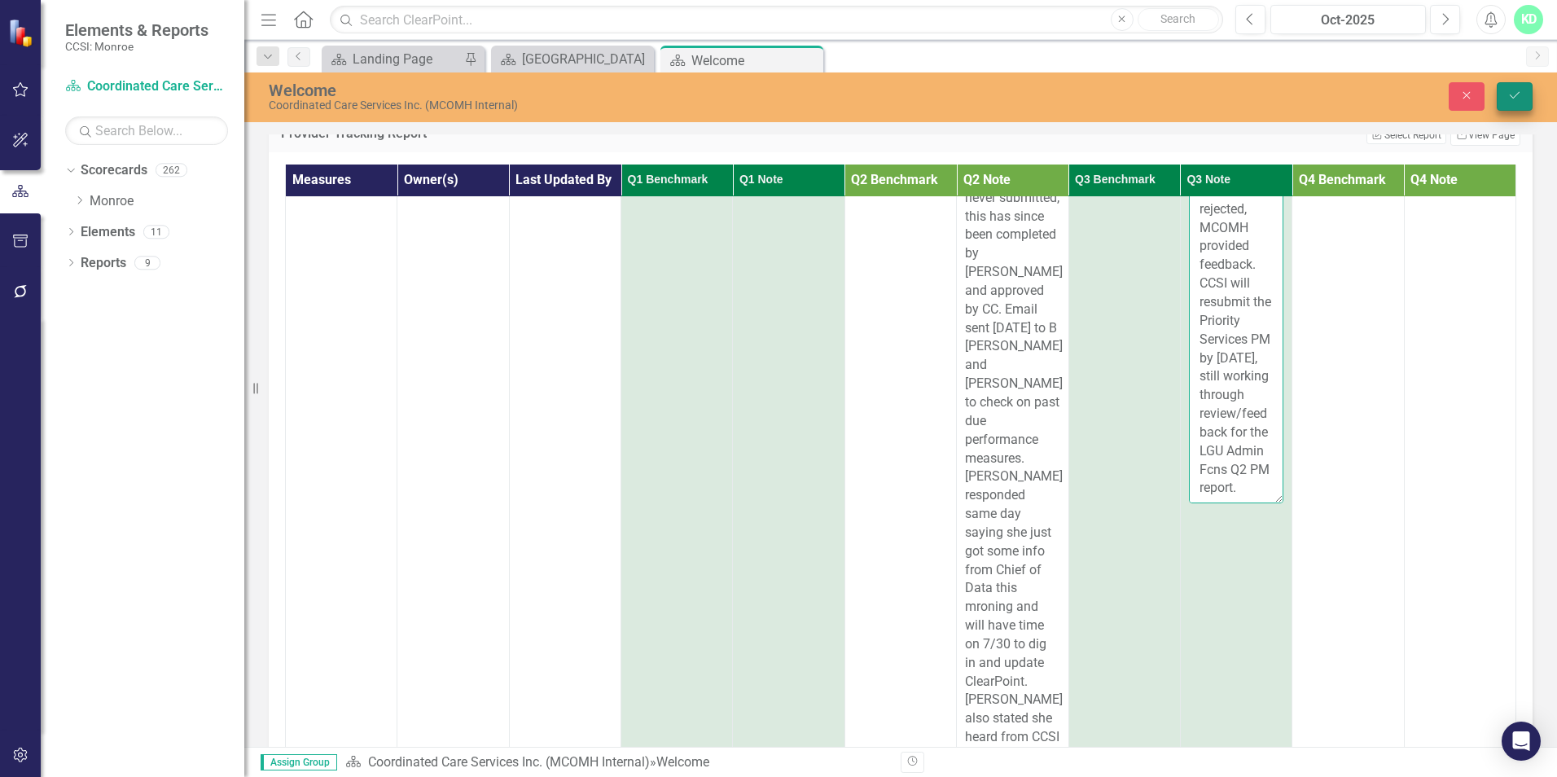
type textarea "Performance Measure tracker for Priority Services was slightly modified based o…"
click at [1522, 99] on button "Save" at bounding box center [1515, 96] width 36 height 29
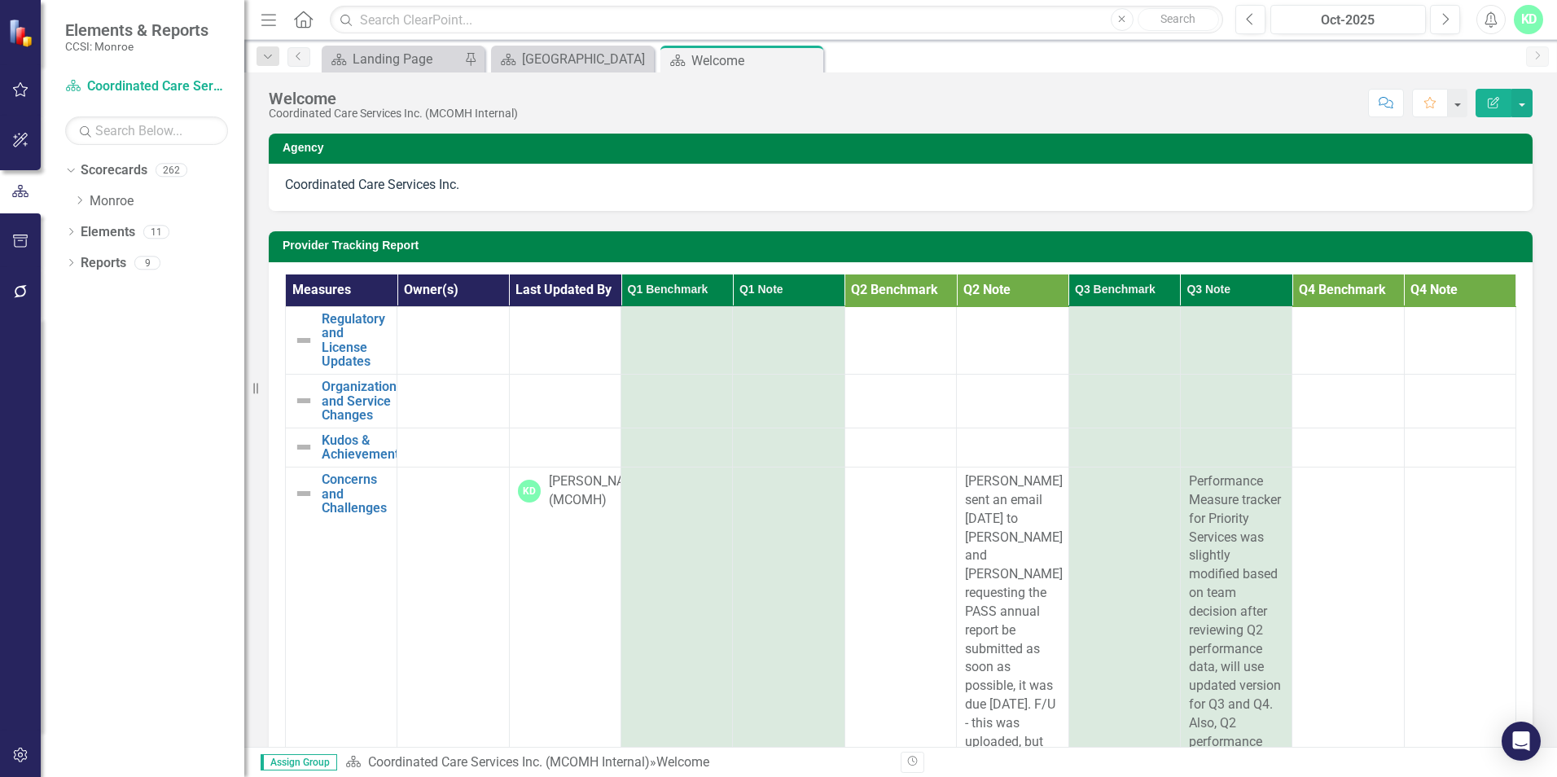
click at [1532, 17] on div "KD" at bounding box center [1528, 19] width 29 height 29
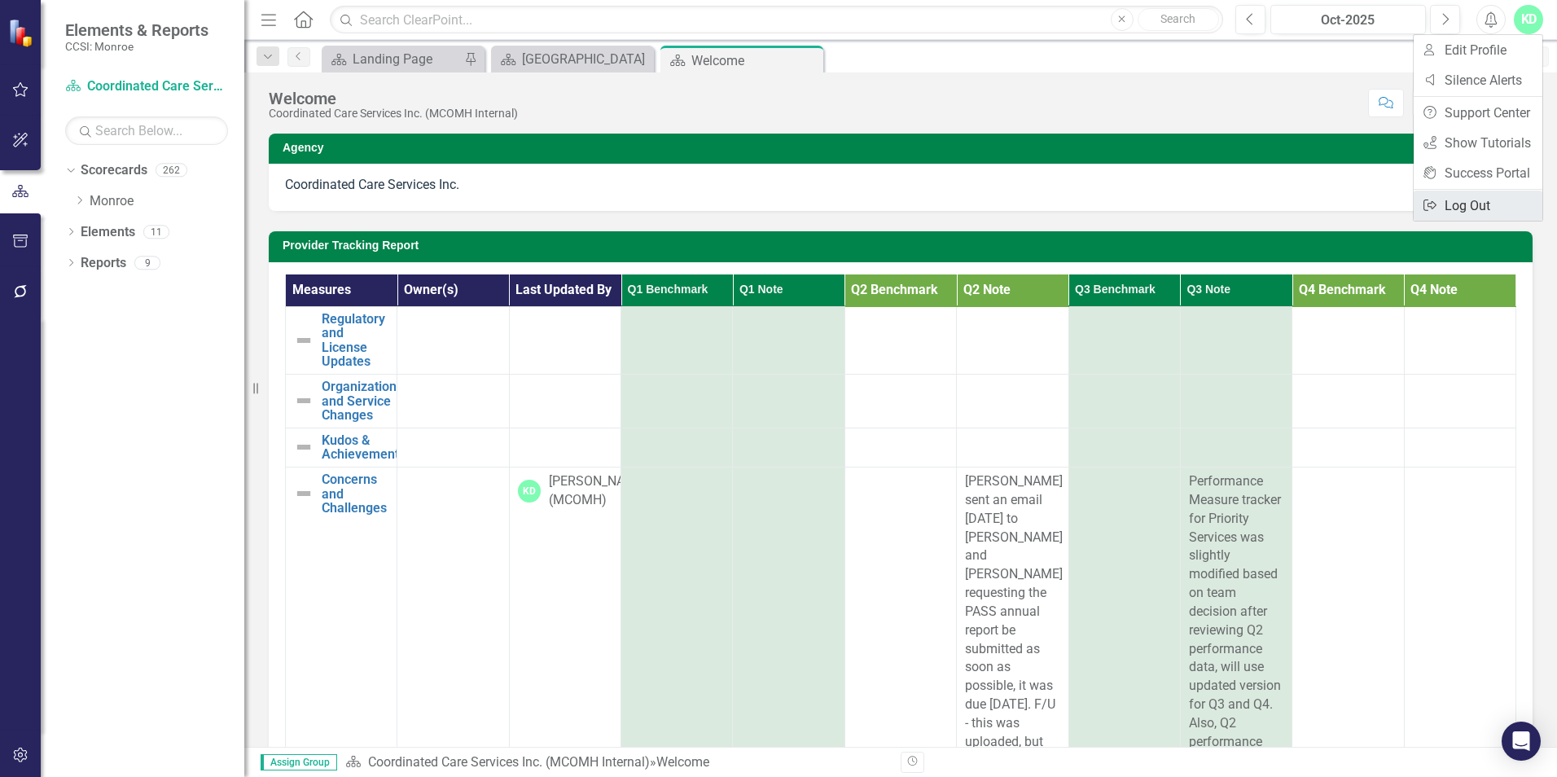
click at [1498, 202] on link "Logout Log Out" at bounding box center [1478, 206] width 129 height 30
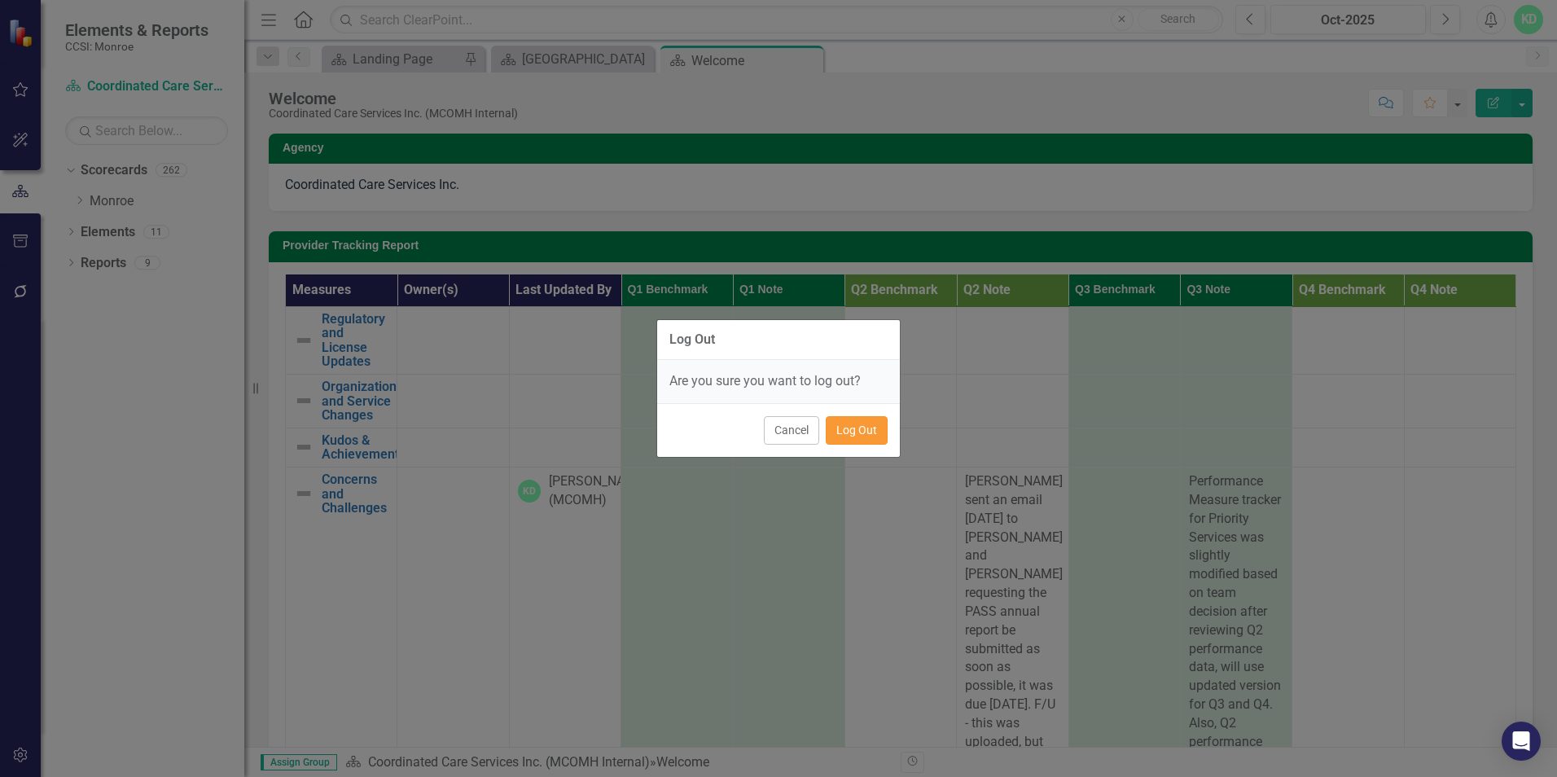
click at [856, 423] on button "Log Out" at bounding box center [857, 430] width 62 height 29
